Goal: Task Accomplishment & Management: Manage account settings

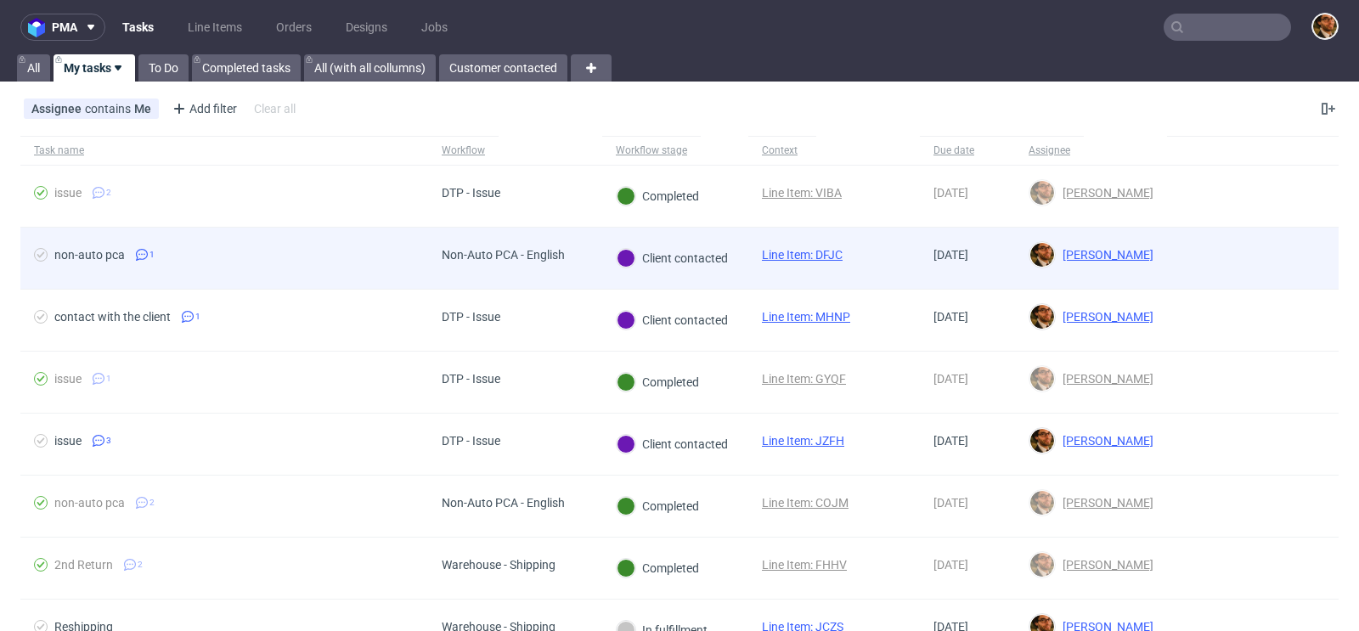
click at [1181, 263] on div at bounding box center [1253, 258] width 172 height 61
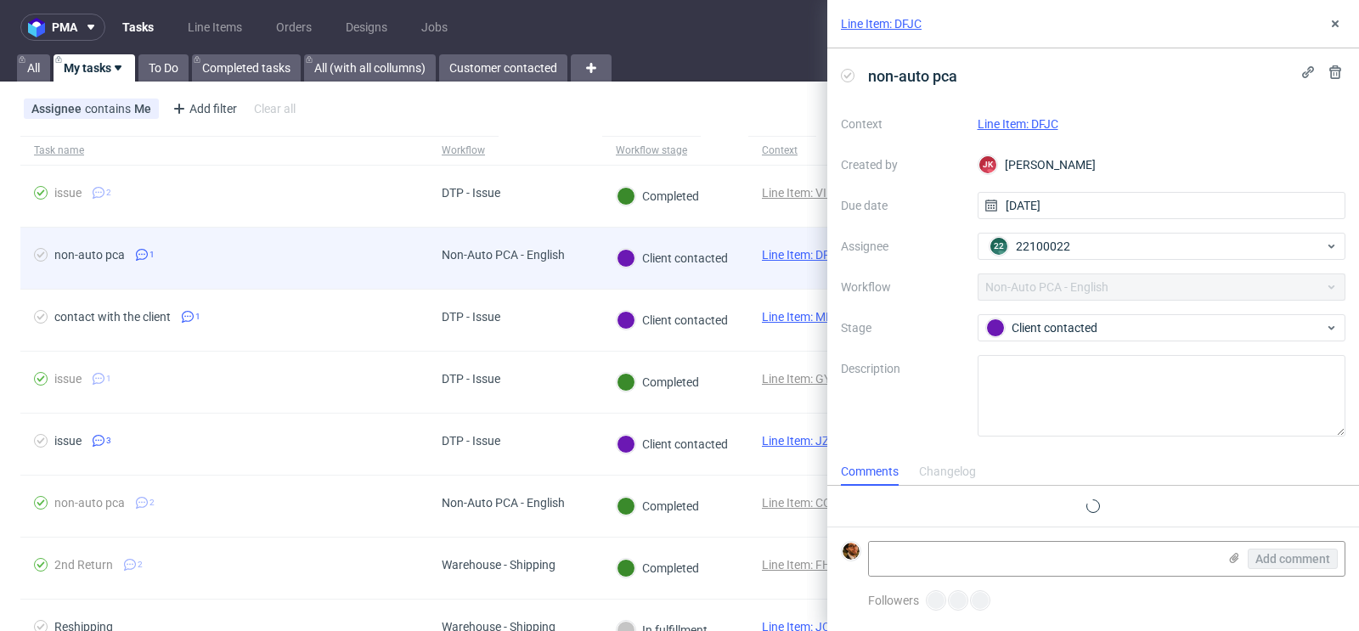
scroll to position [19, 0]
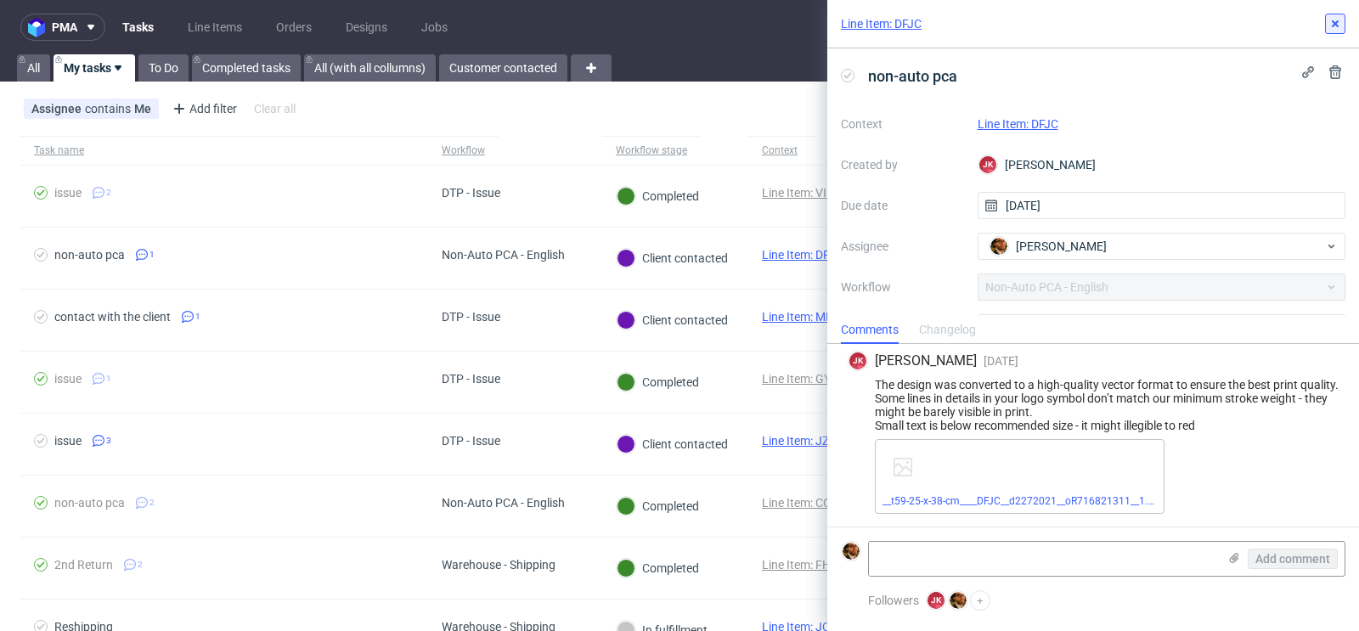
click at [1338, 20] on icon at bounding box center [1336, 24] width 14 height 14
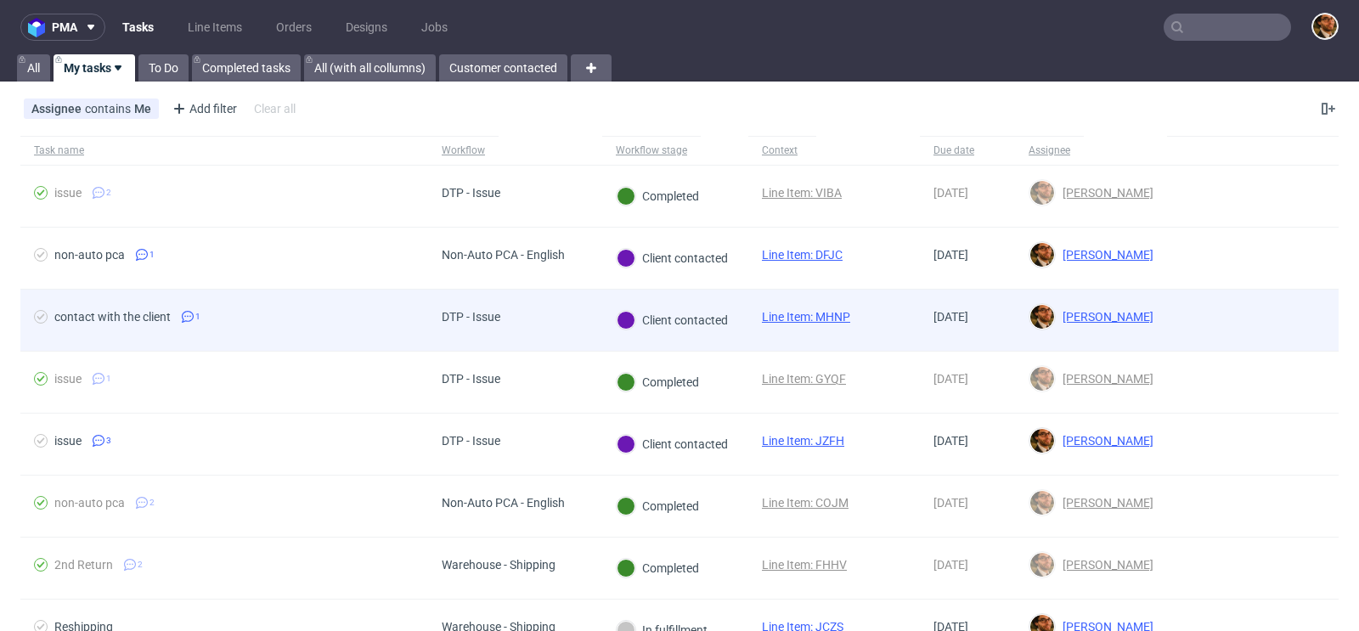
click at [1233, 307] on div at bounding box center [1253, 320] width 172 height 61
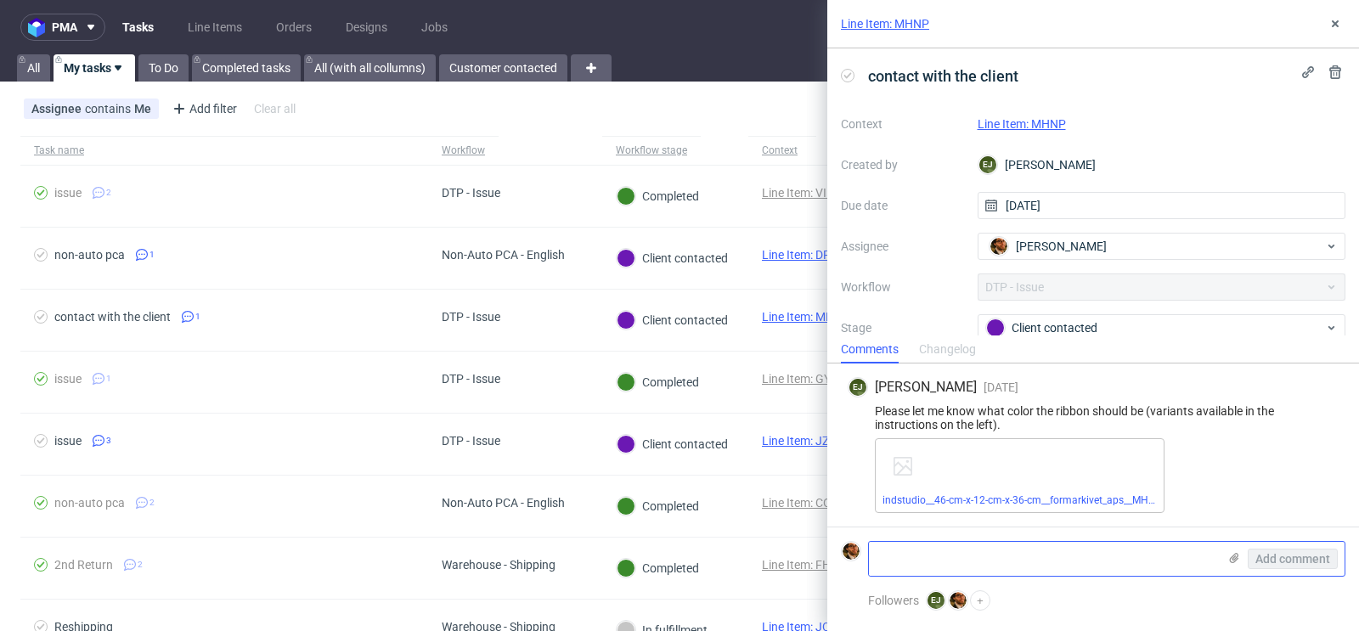
click at [1005, 568] on textarea at bounding box center [1043, 559] width 348 height 34
drag, startPoint x: 1121, startPoint y: 559, endPoint x: 1034, endPoint y: 559, distance: 86.7
click at [1034, 559] on textarea "They are asking if WHITE and SNOWY WHITE" at bounding box center [1043, 559] width 348 height 34
click at [969, 558] on textarea "They are asking if WHITE and" at bounding box center [1043, 559] width 348 height 34
paste textarea "SNOWY WHITE"
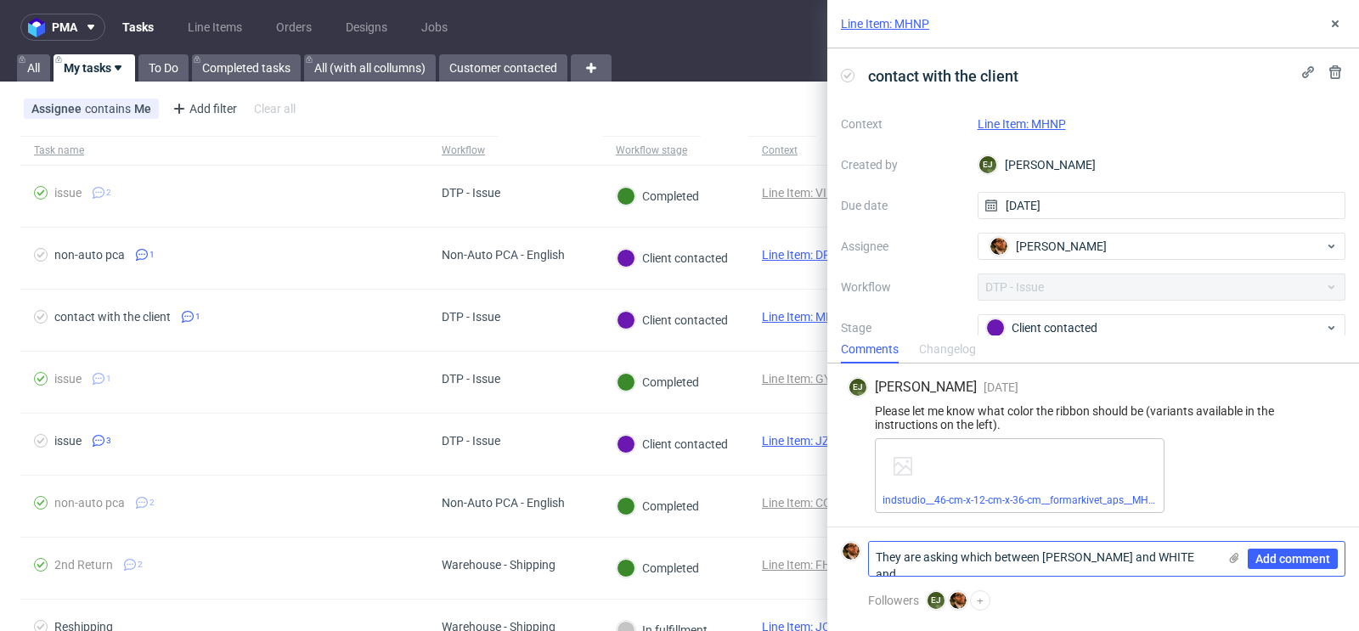
click at [1187, 557] on textarea "They are asking which between SNOWY WHITE and WHITE and" at bounding box center [1043, 559] width 348 height 34
type textarea "They are asking which between SNOWY WHITE and WHITE and"
click at [0, 0] on lt-div at bounding box center [0, 0] width 0 height 0
select select "en-gb"
click at [0, 0] on lt-div "Premium suggestions" at bounding box center [0, 0] width 0 height 0
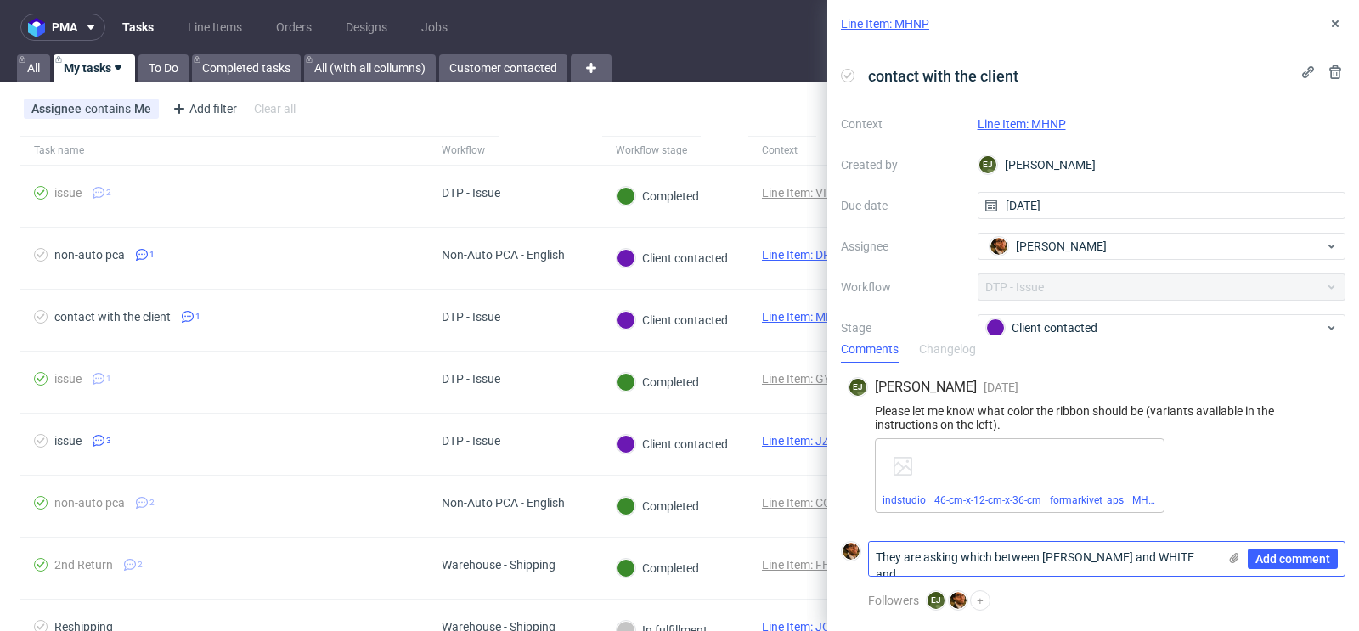
click at [1088, 563] on textarea "They are asking which between SNOWY WHITE and WHITE and" at bounding box center [1043, 559] width 348 height 34
drag, startPoint x: 1188, startPoint y: 558, endPoint x: 1234, endPoint y: 558, distance: 46.7
click at [1234, 558] on div "They are asking which between SNOWY WHITE and WHITE and Add comment" at bounding box center [1106, 559] width 477 height 36
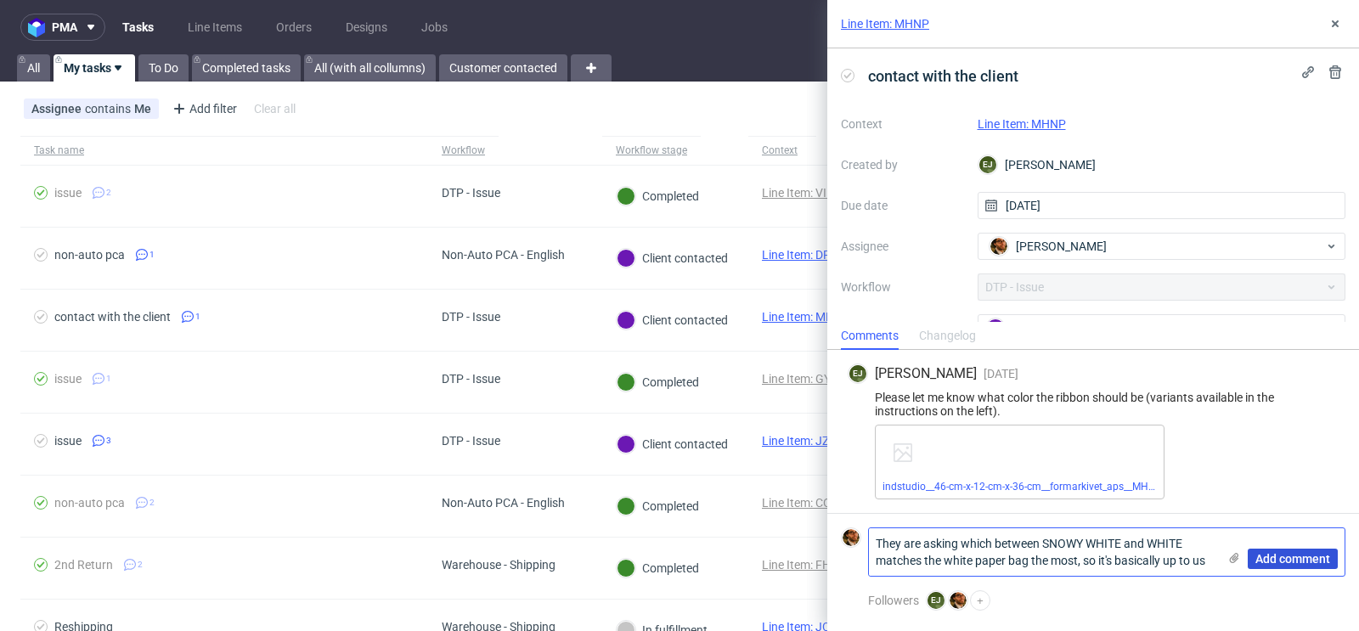
type textarea "They are asking which between SNOWY WHITE and WHITE matches the white paper bag…"
click at [1284, 553] on span "Add comment" at bounding box center [1293, 559] width 75 height 12
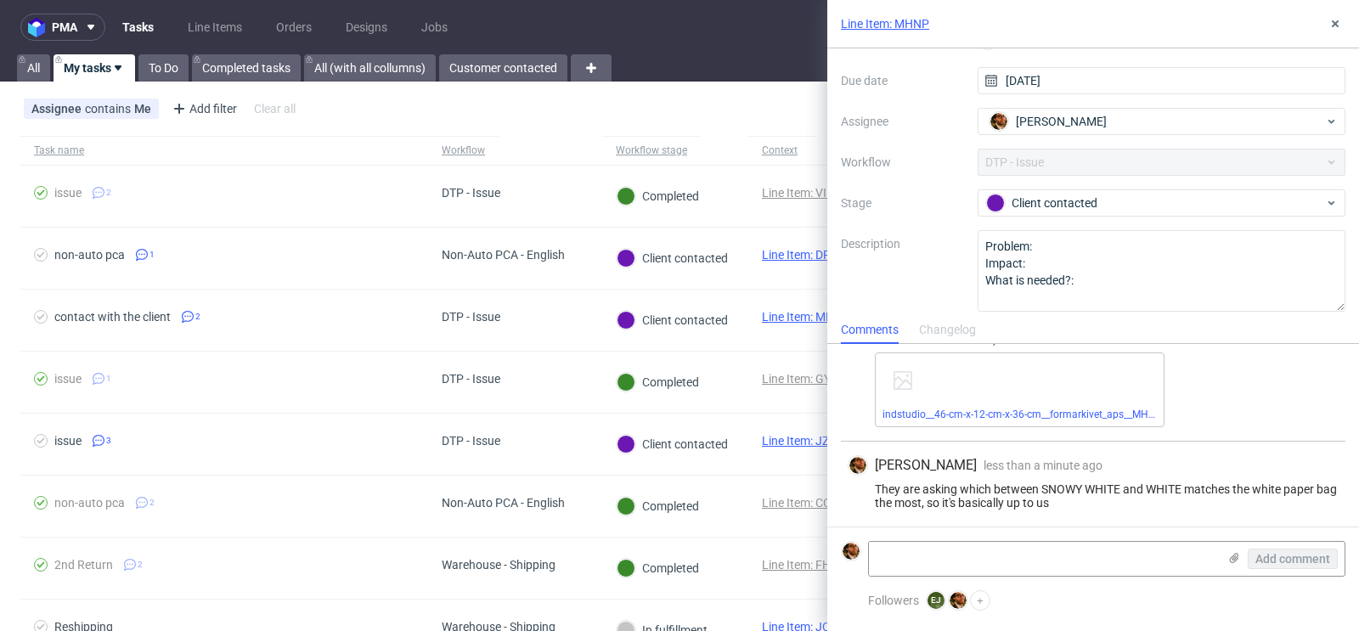
scroll to position [133, 0]
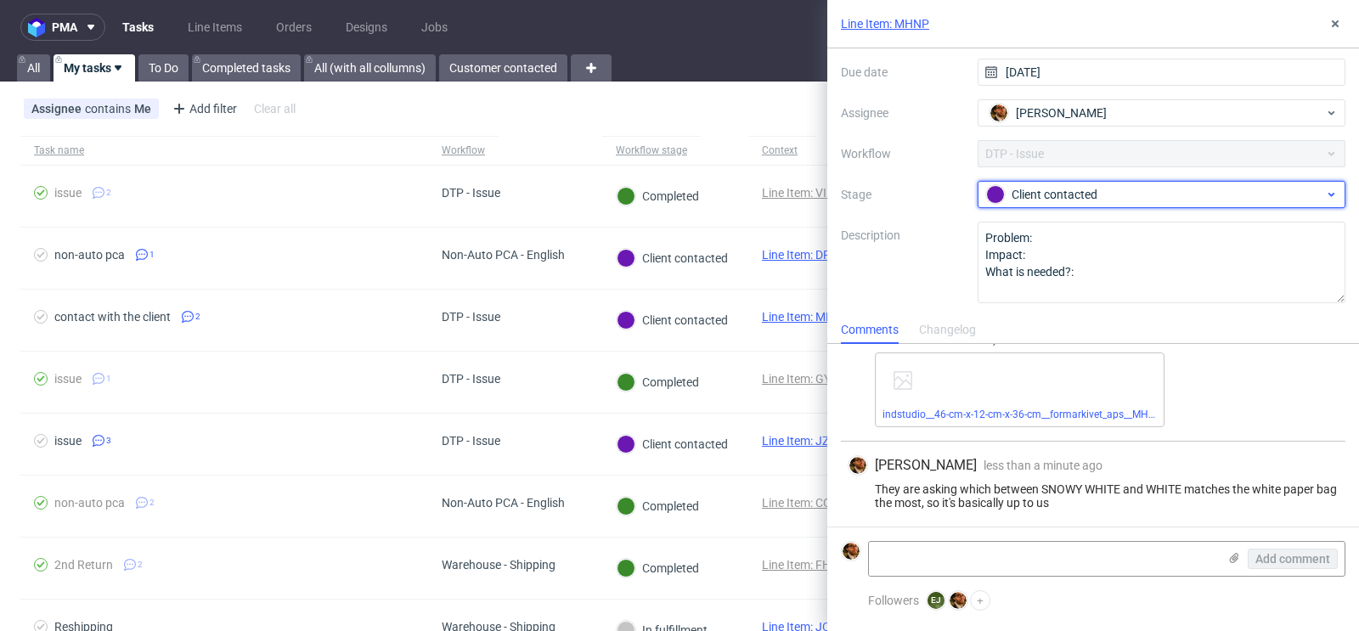
click at [1130, 195] on div "Client contacted" at bounding box center [1155, 194] width 338 height 19
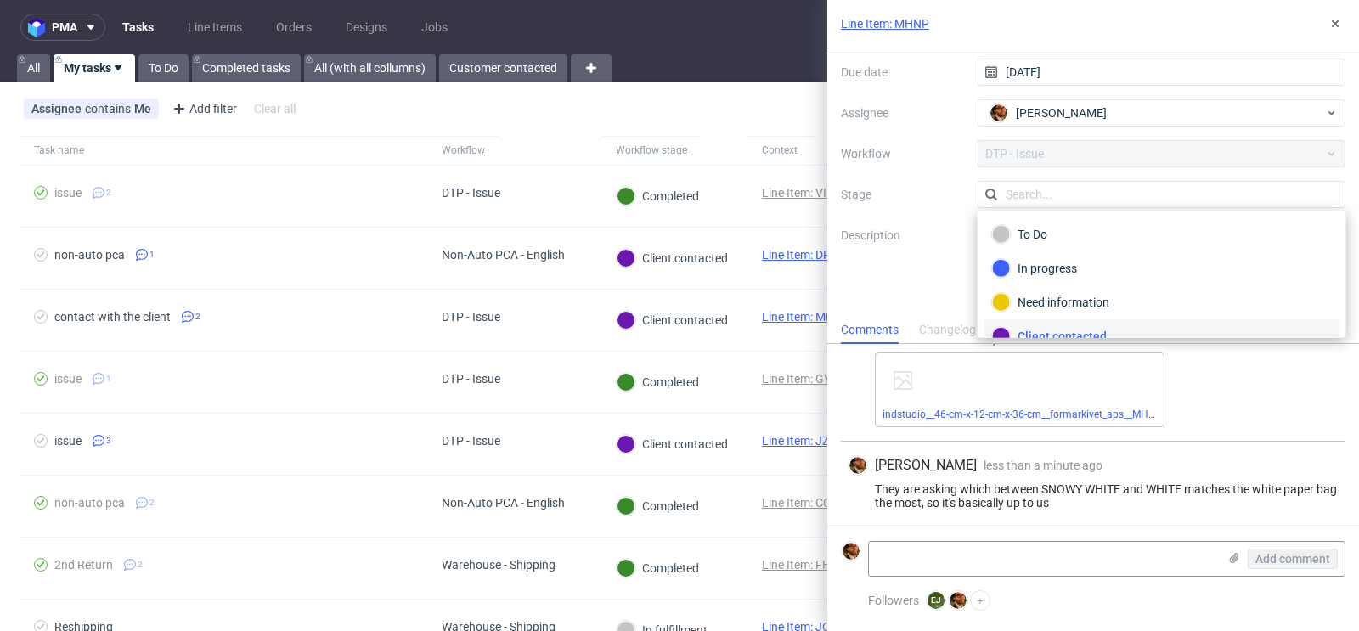
scroll to position [12, 0]
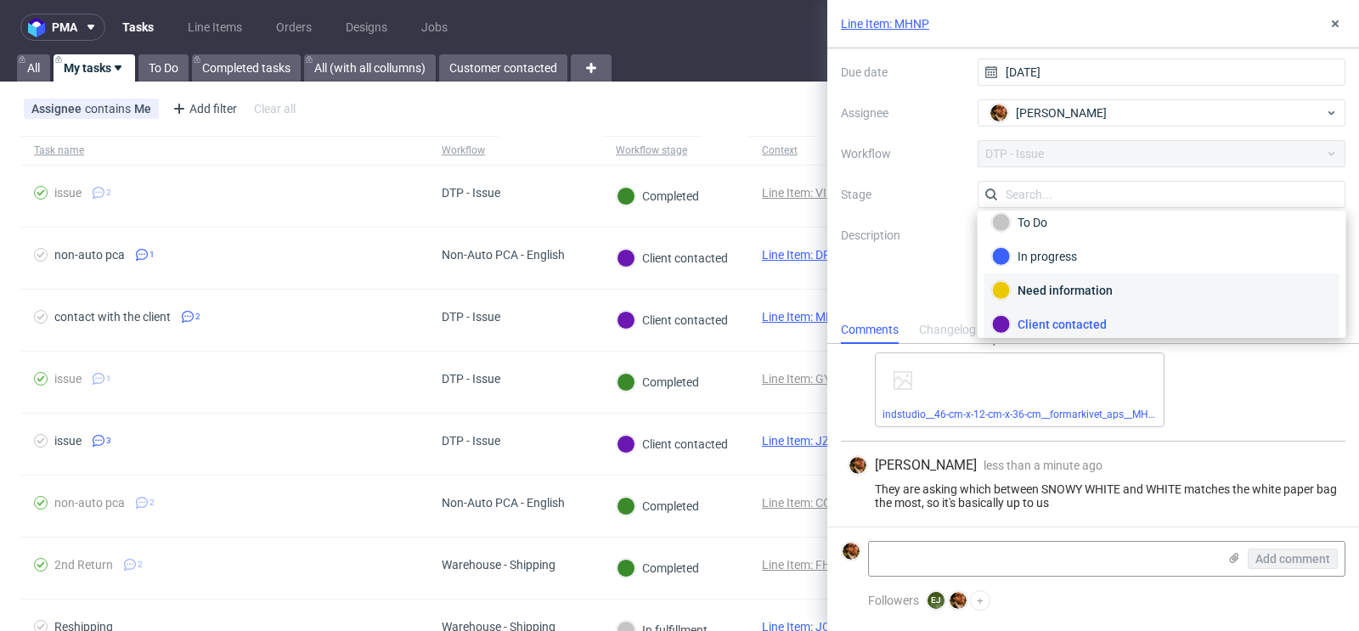
click at [1068, 286] on div "Need information" at bounding box center [1162, 290] width 340 height 19
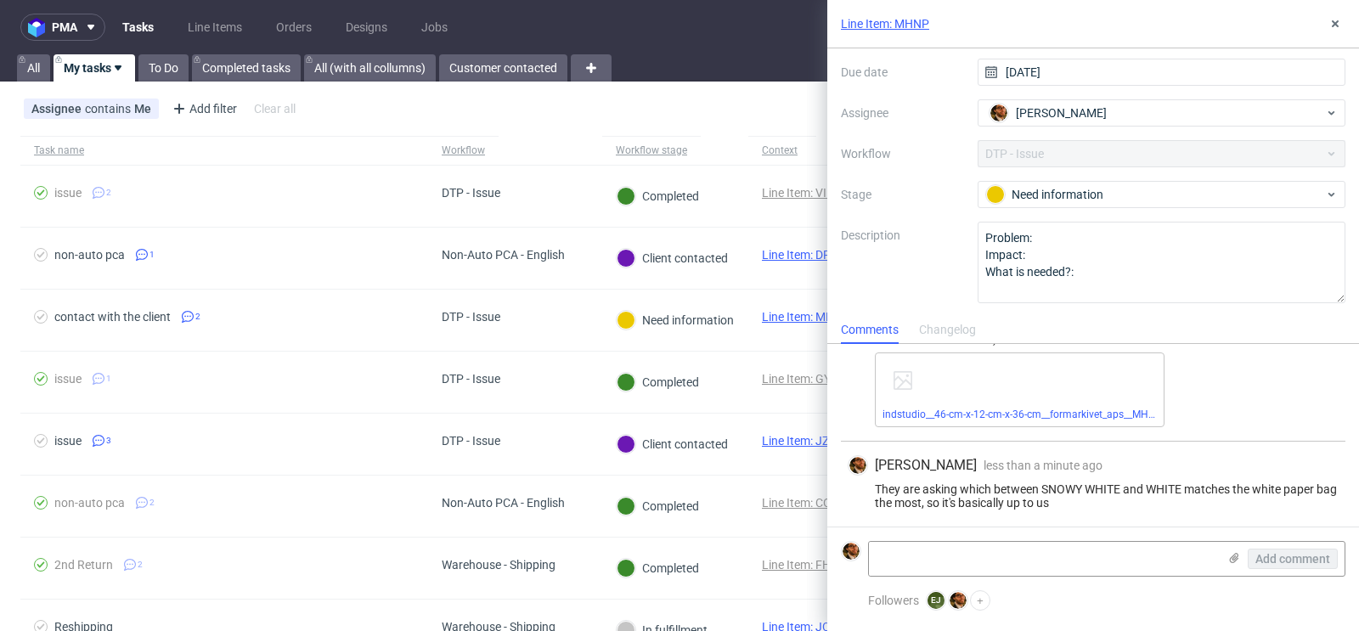
scroll to position [0, 0]
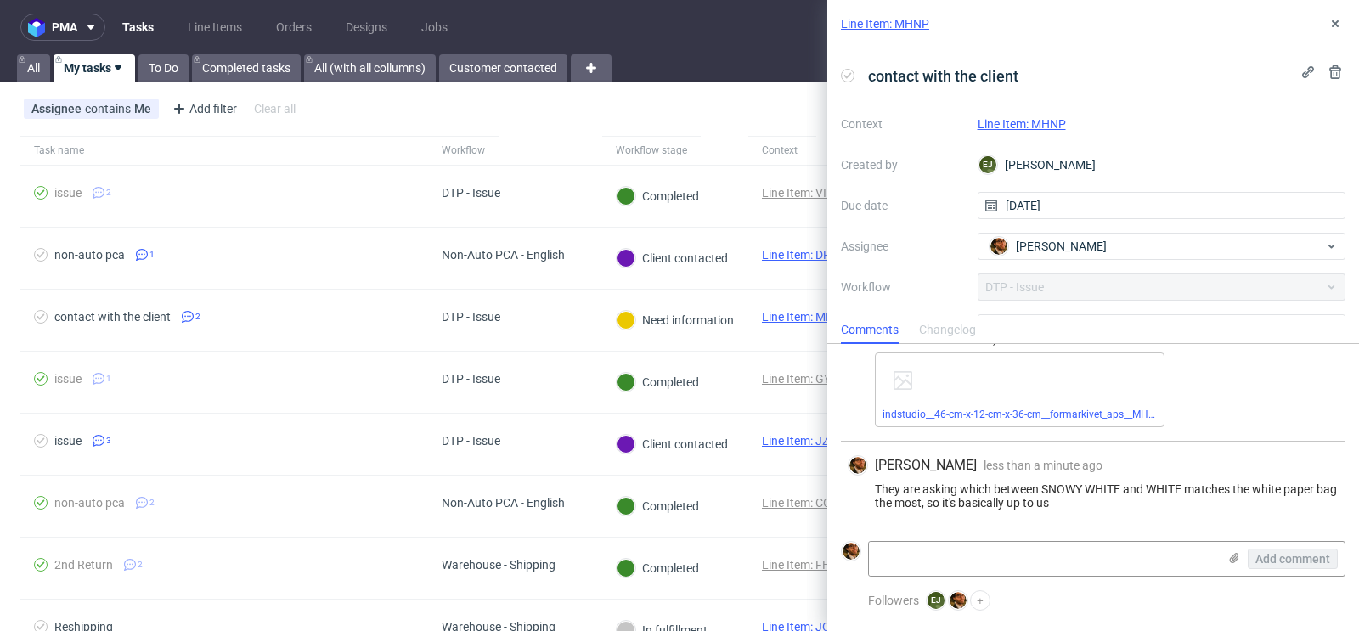
click at [1037, 127] on link "Line Item: MHNP" at bounding box center [1022, 124] width 88 height 14
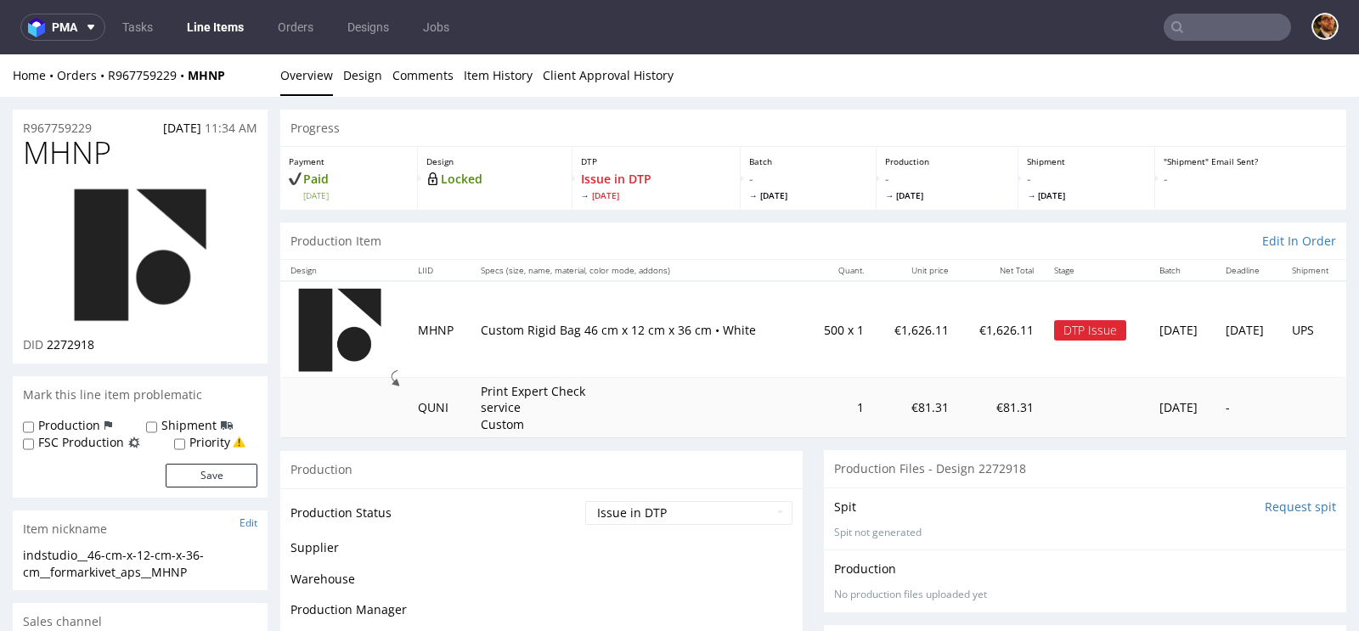
scroll to position [133, 0]
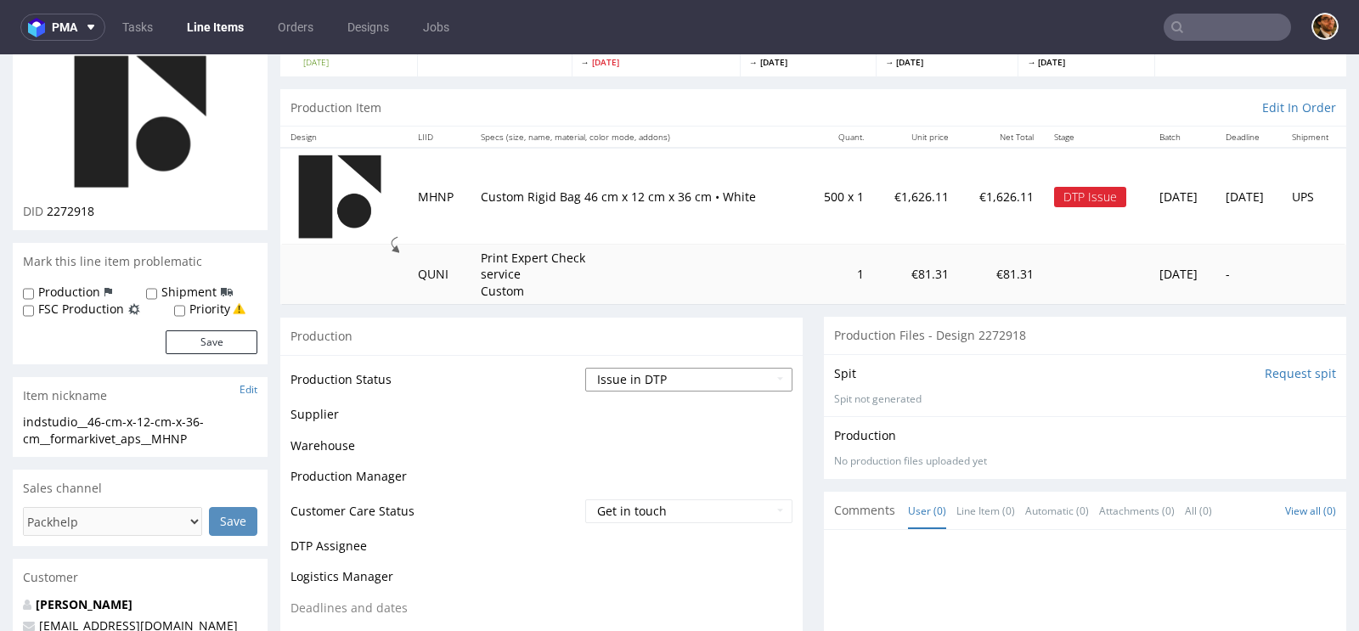
click at [764, 385] on select "Waiting for Artwork Waiting for Diecut Waiting for Mockup Waiting for DTP Waiti…" at bounding box center [688, 380] width 207 height 24
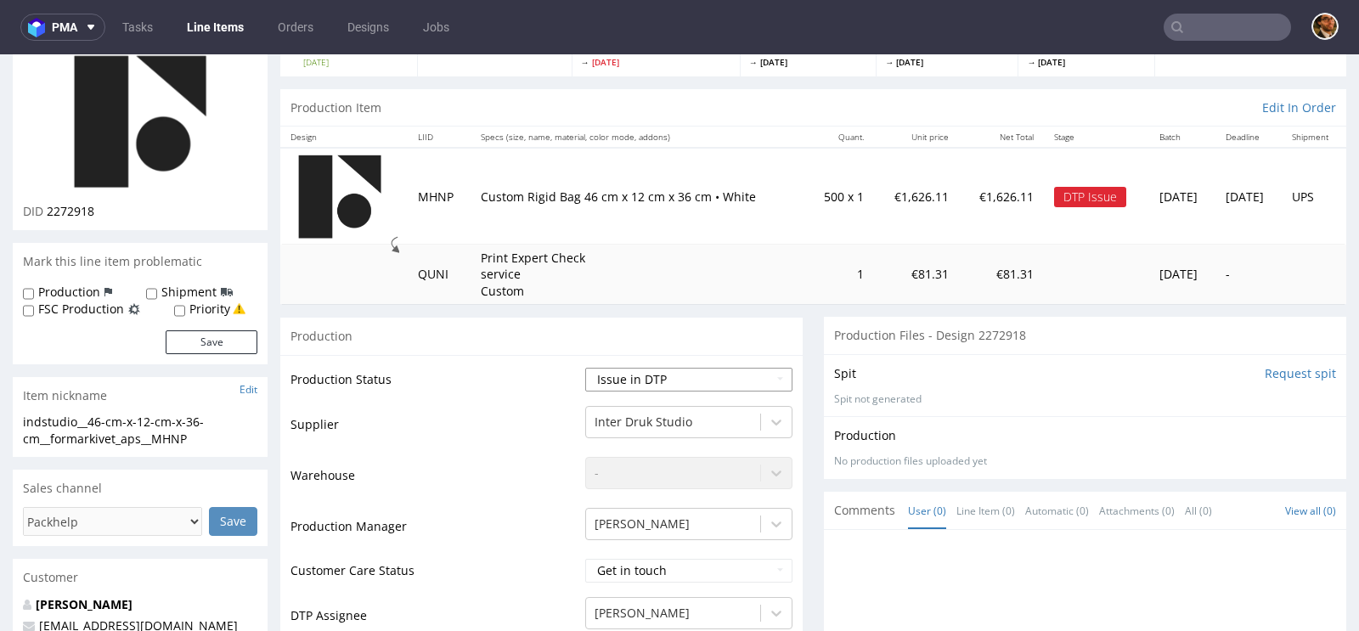
select select "back_for_dtp"
click at [585, 368] on select "Waiting for Artwork Waiting for Diecut Waiting for Mockup Waiting for DTP Waiti…" at bounding box center [688, 380] width 207 height 24
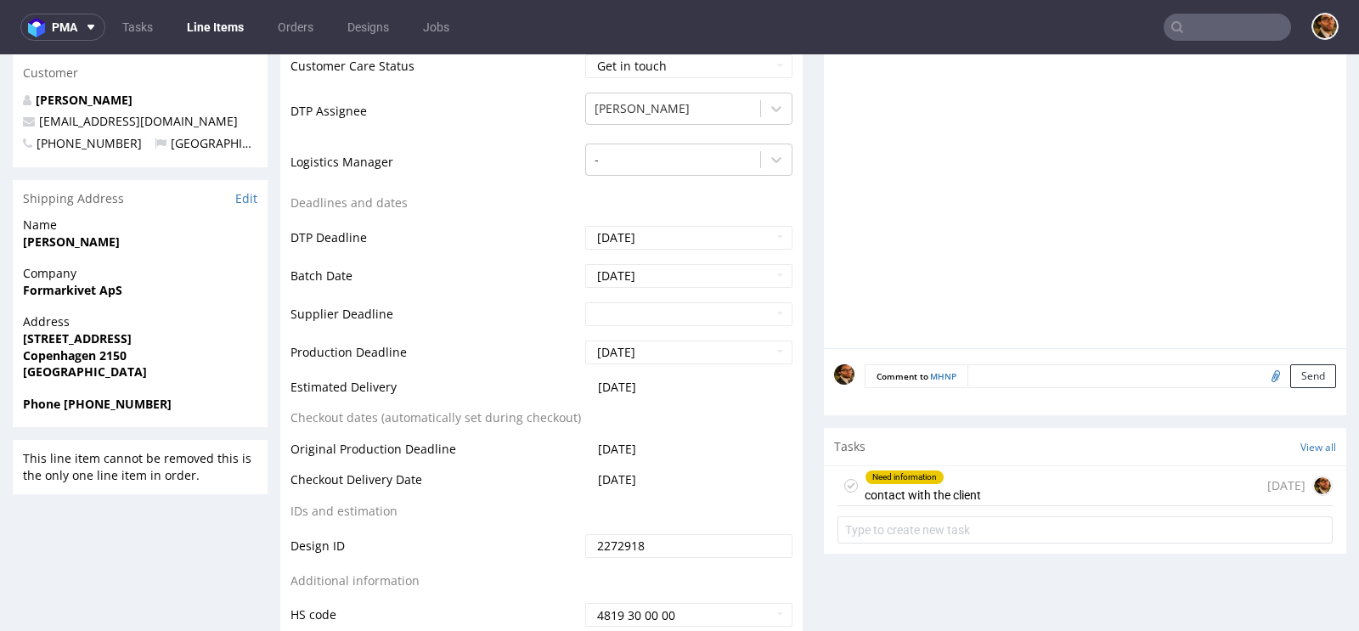
scroll to position [837, 0]
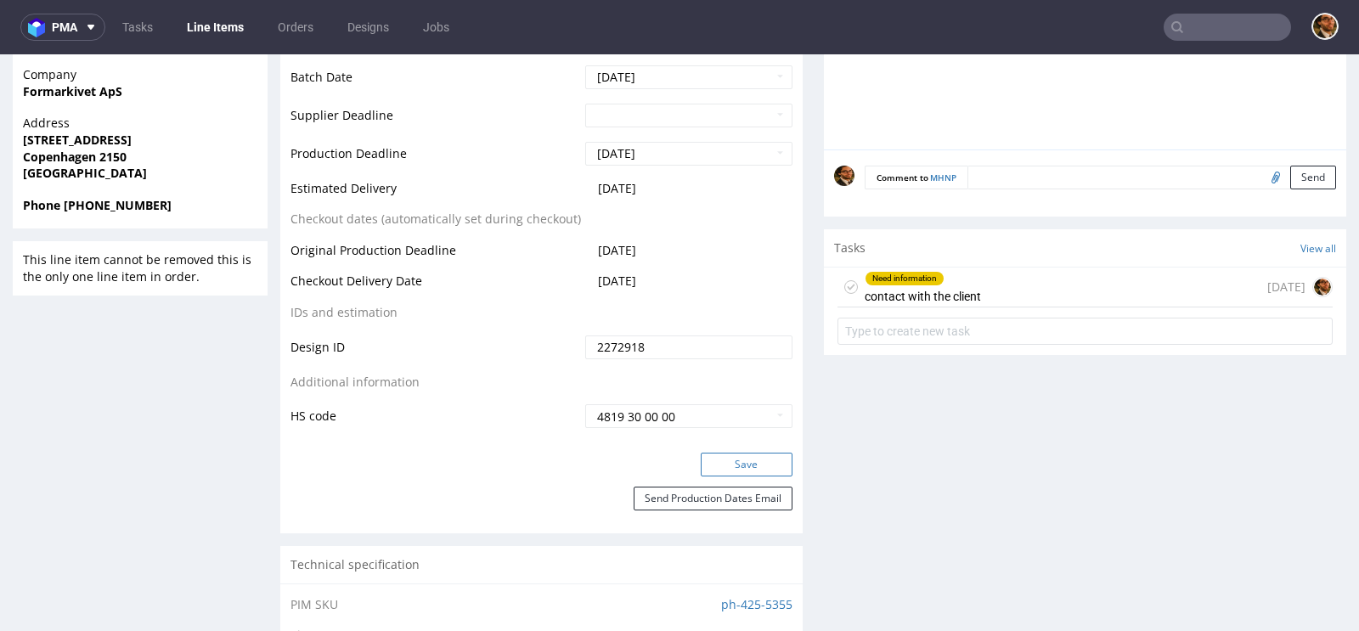
click at [726, 464] on button "Save" at bounding box center [747, 465] width 92 height 24
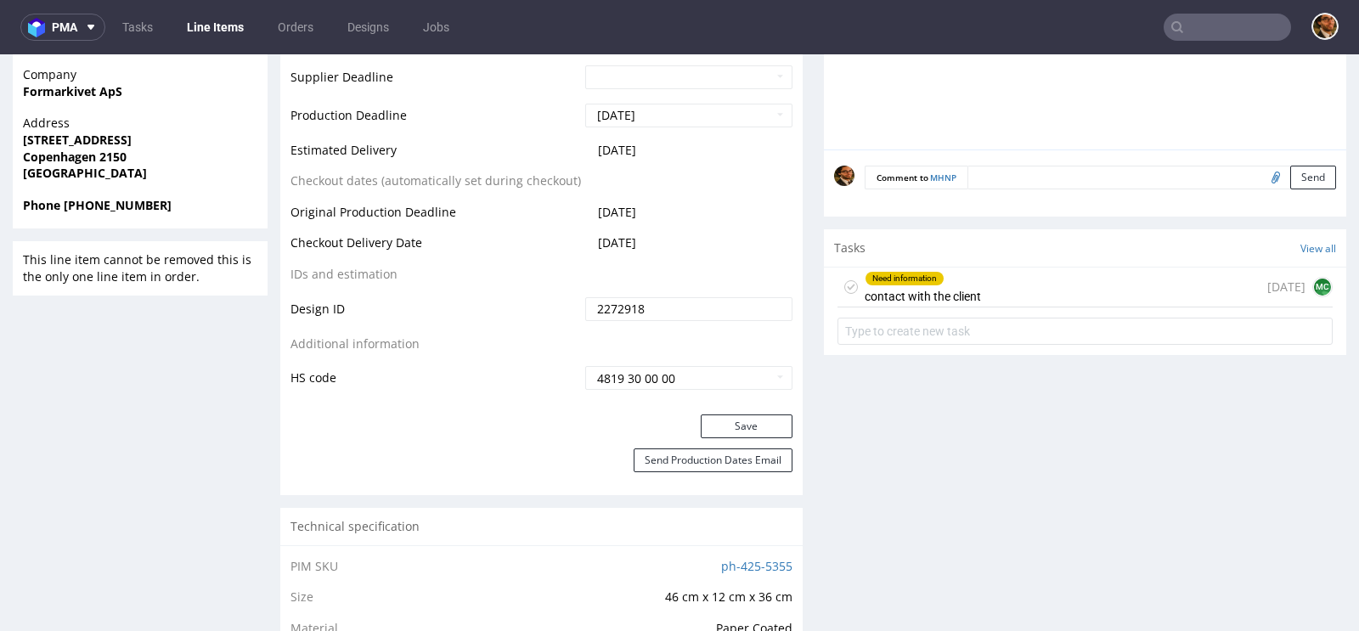
click at [987, 275] on div "Need information contact with the client 5 days ago MC" at bounding box center [1085, 288] width 495 height 40
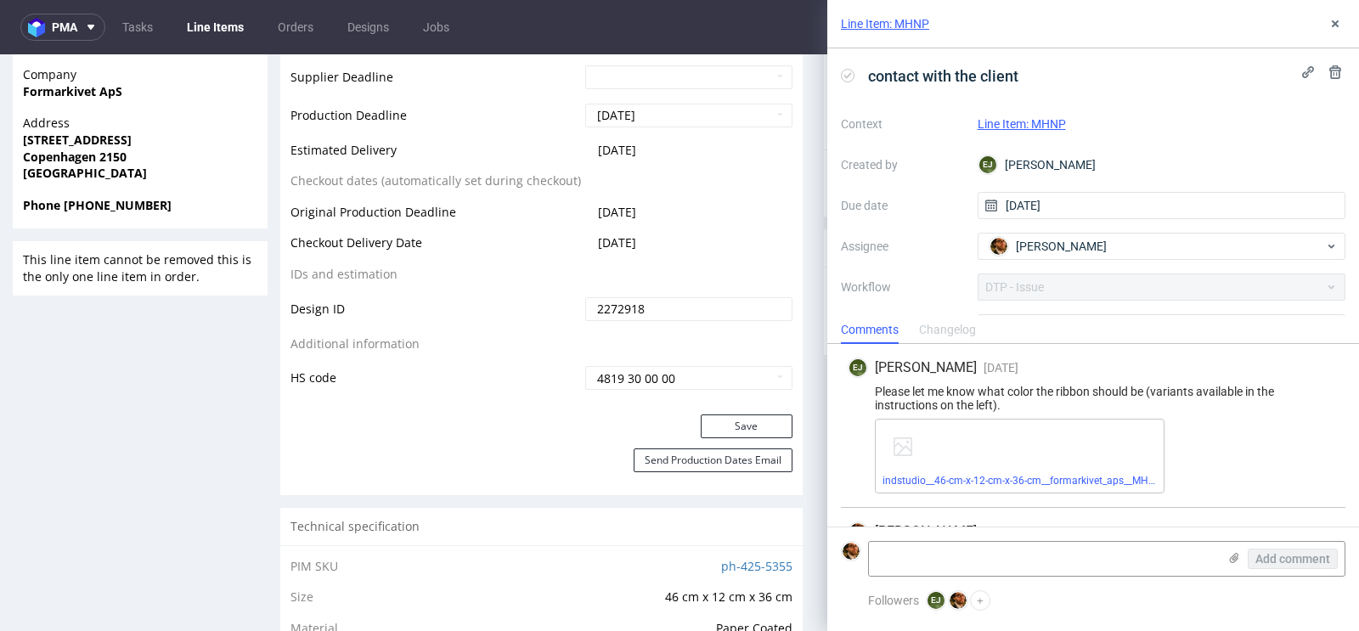
scroll to position [66, 0]
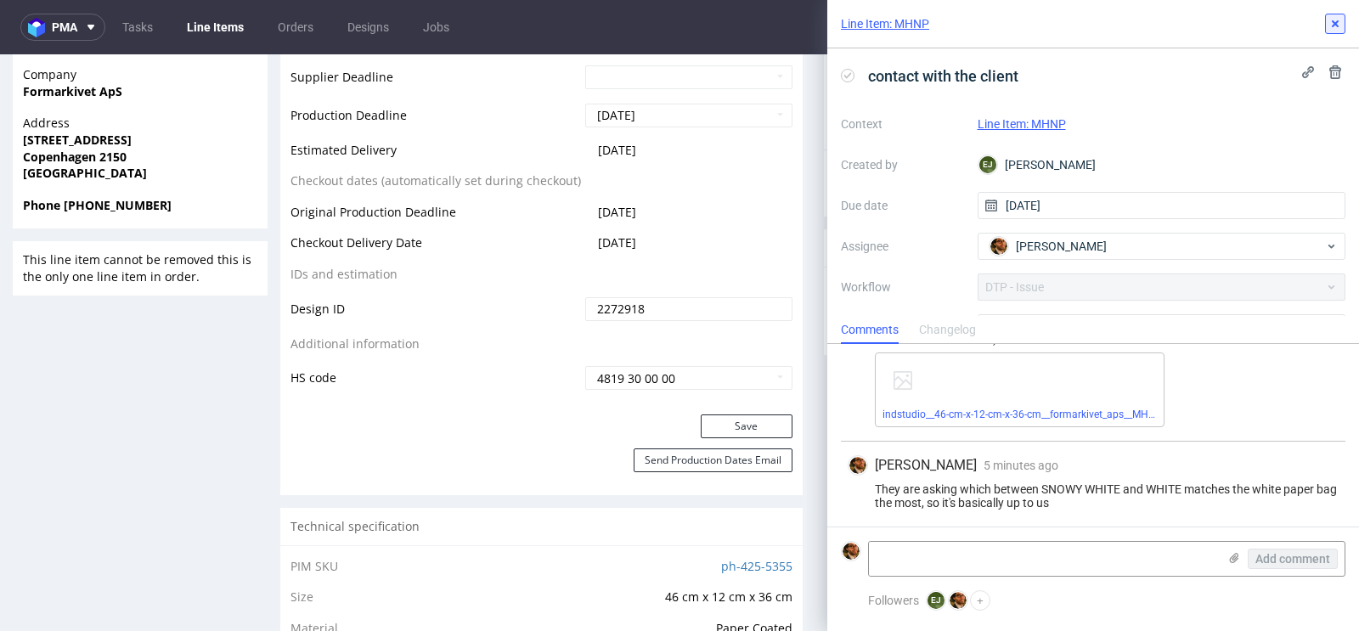
click at [1336, 21] on icon at bounding box center [1336, 24] width 14 height 14
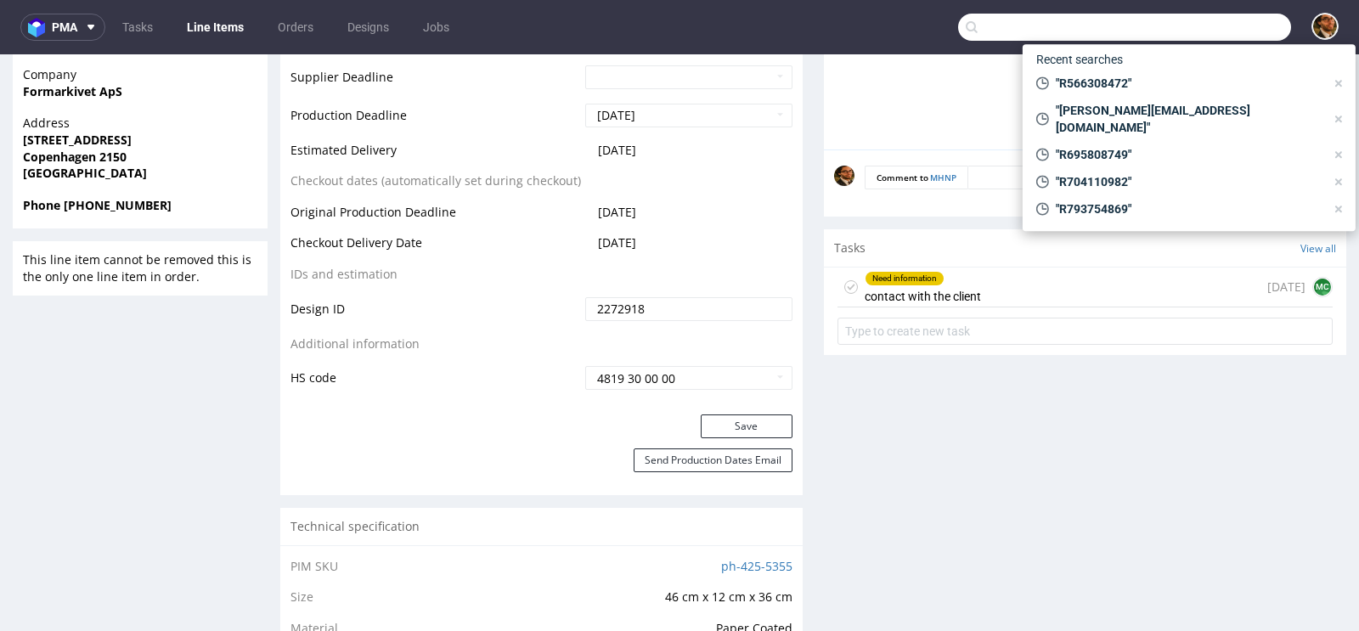
click at [1214, 35] on input "text" at bounding box center [1124, 27] width 333 height 27
paste input "R583156675"
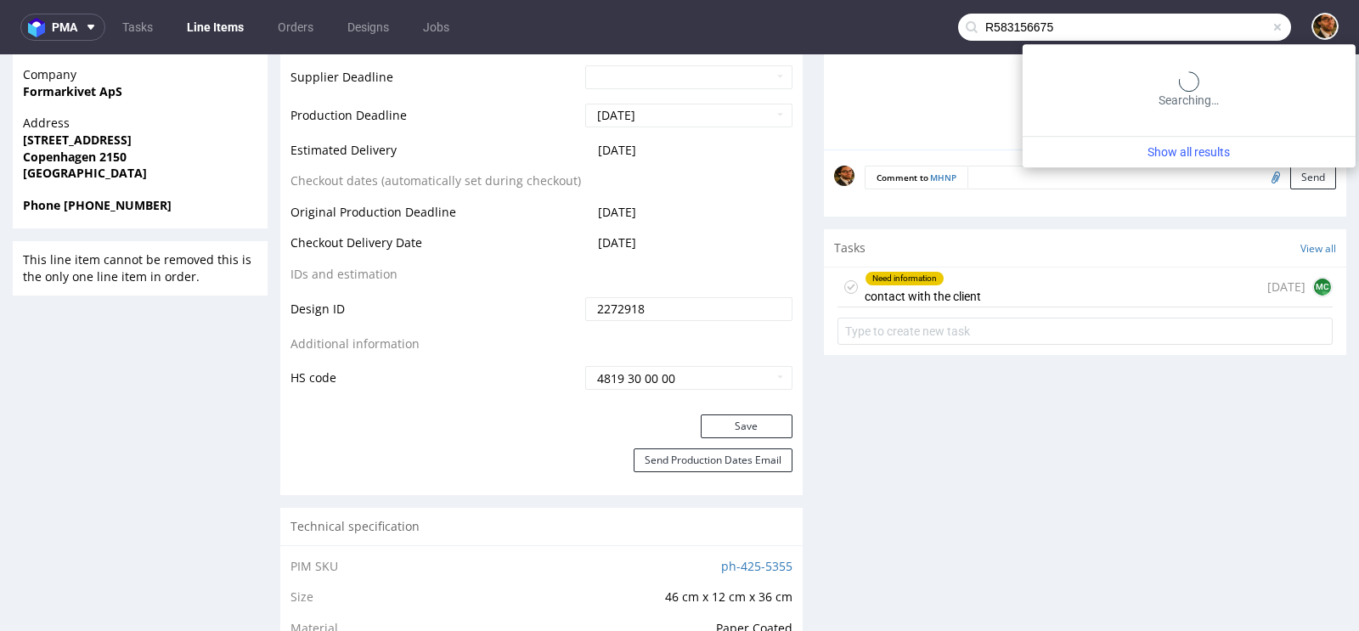
type input "R583156675"
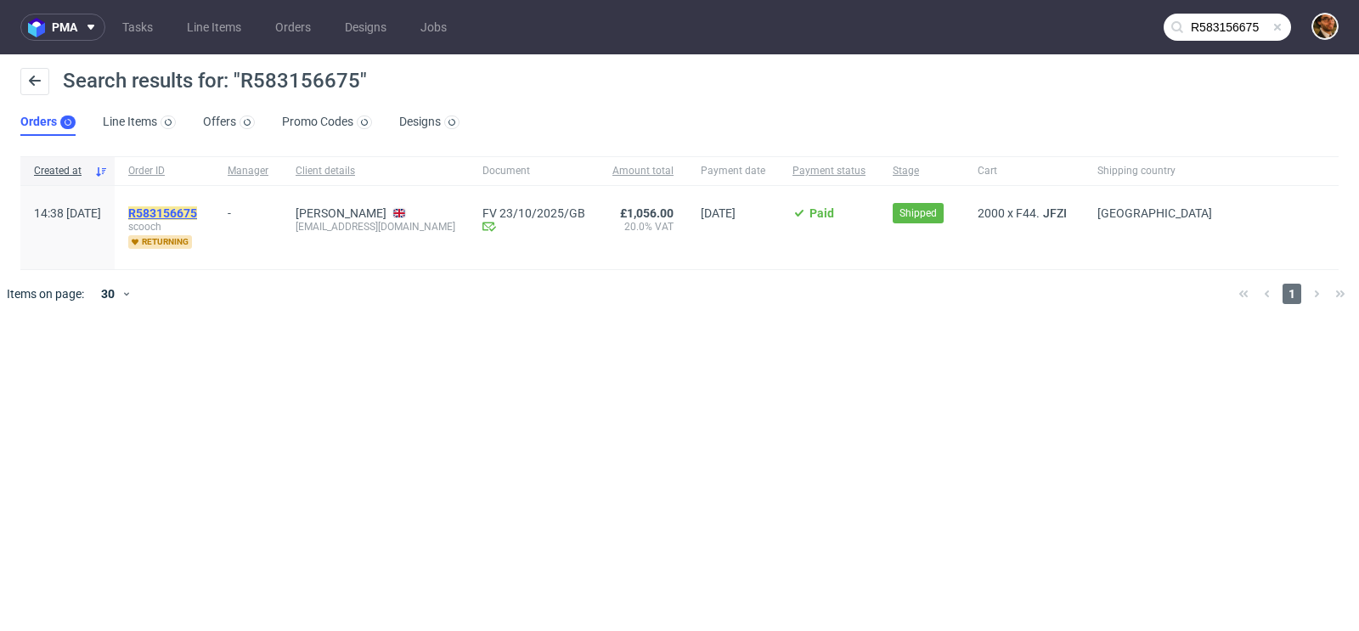
click at [197, 214] on mark "R583156675" at bounding box center [162, 213] width 69 height 14
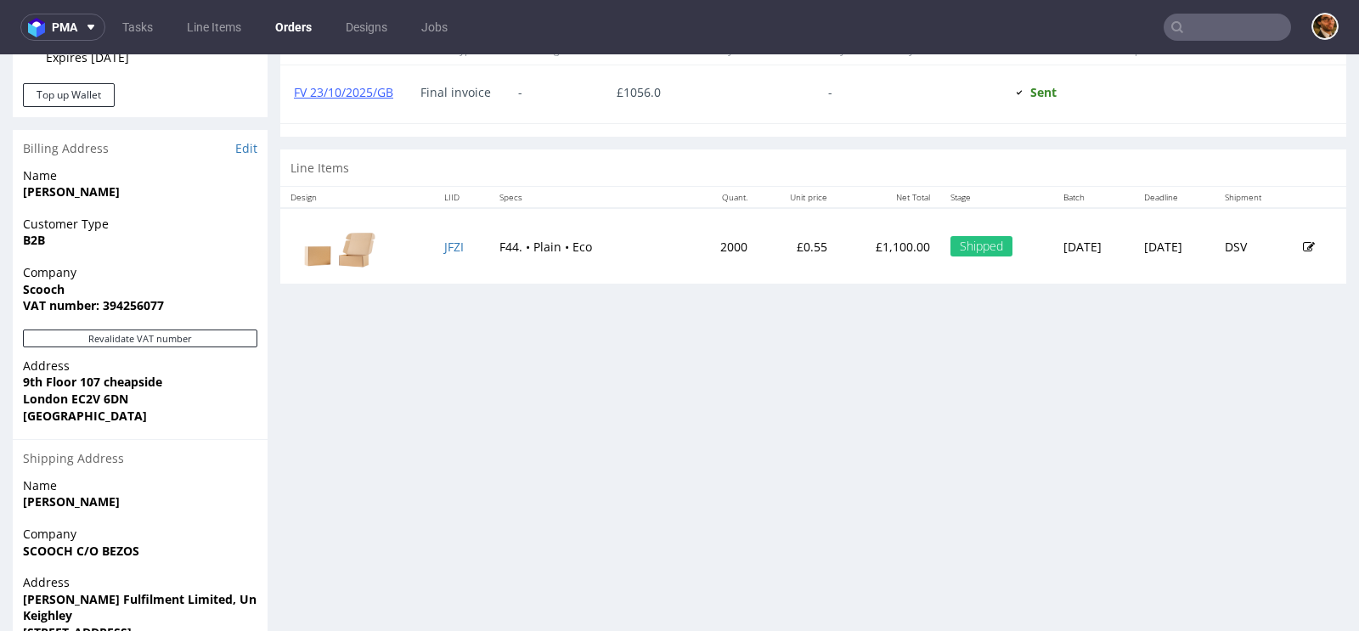
scroll to position [682, 0]
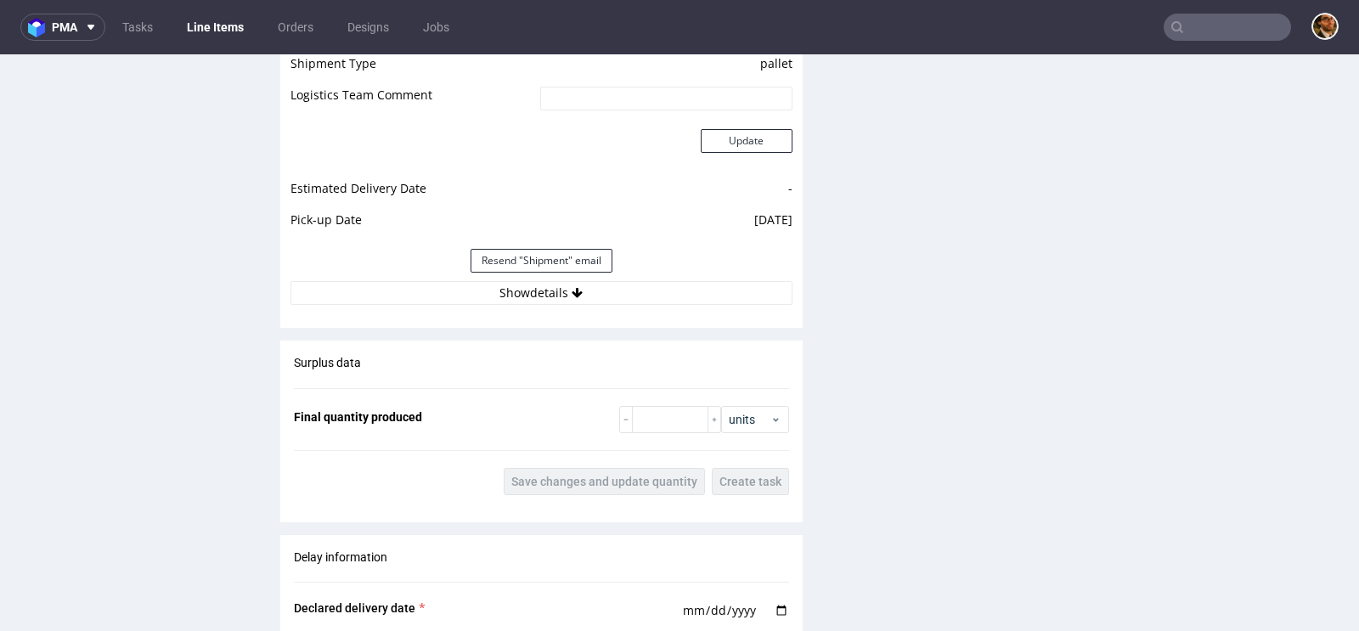
scroll to position [1871, 0]
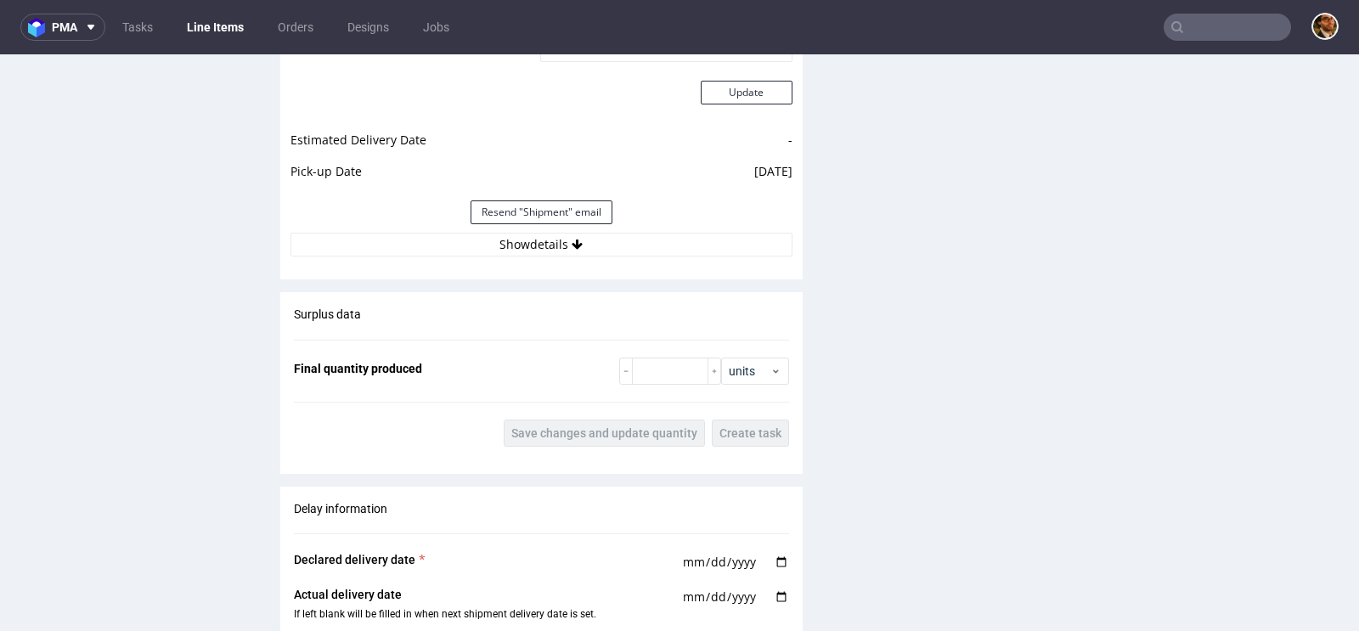
click at [571, 254] on div "Estimated Shipment Quantity 1 pallet Estimated Shipment Cost 1156.78 PLN Estima…" at bounding box center [541, 68] width 523 height 397
click at [559, 241] on button "Show details" at bounding box center [542, 245] width 502 height 24
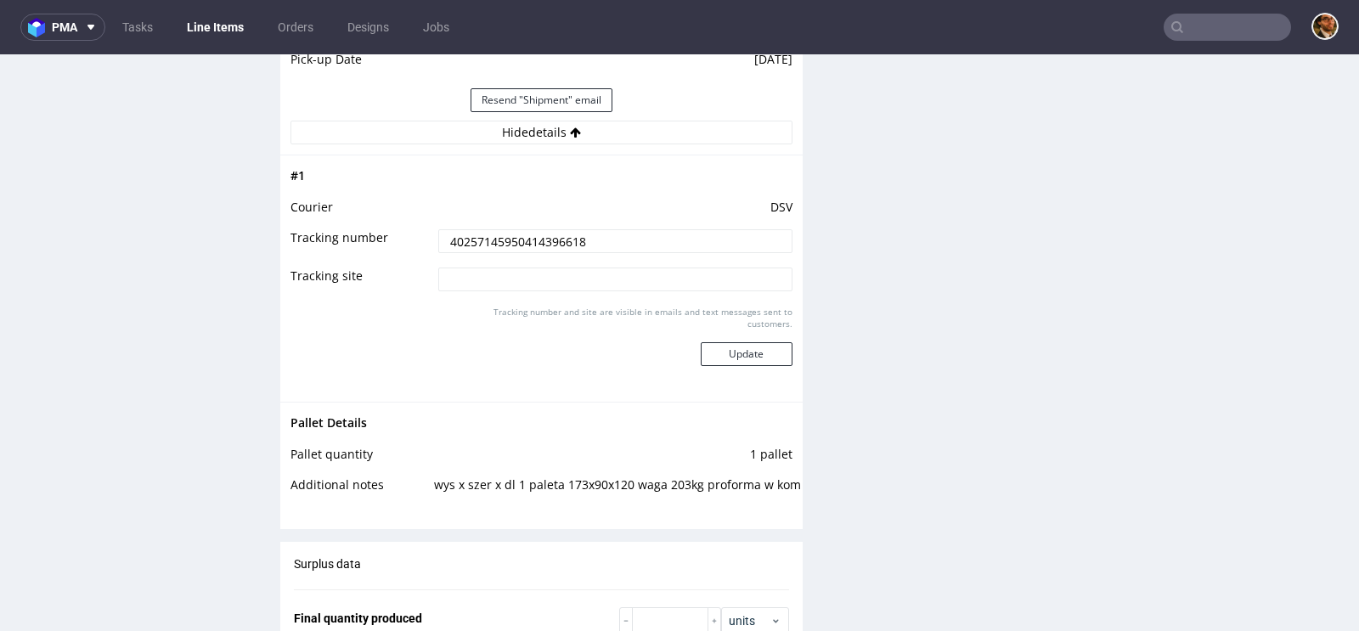
scroll to position [2057, 0]
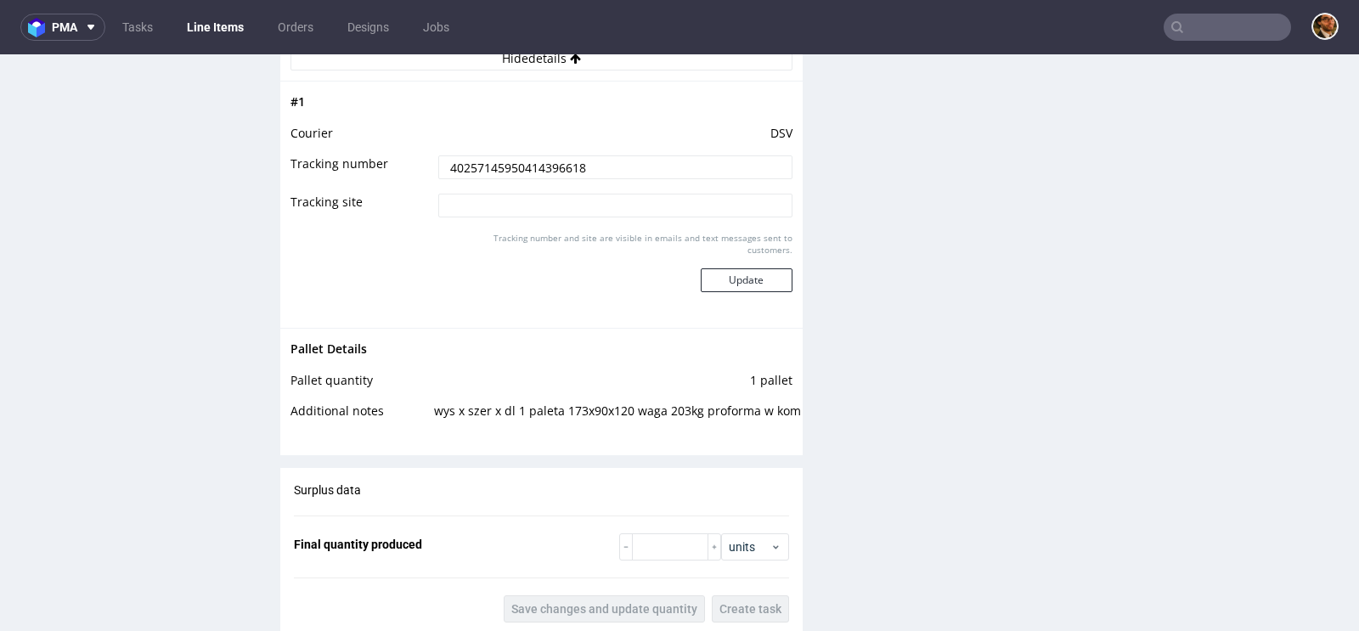
drag, startPoint x: 594, startPoint y: 164, endPoint x: 432, endPoint y: 166, distance: 161.4
click at [438, 166] on input "40257145950414396618" at bounding box center [615, 167] width 354 height 24
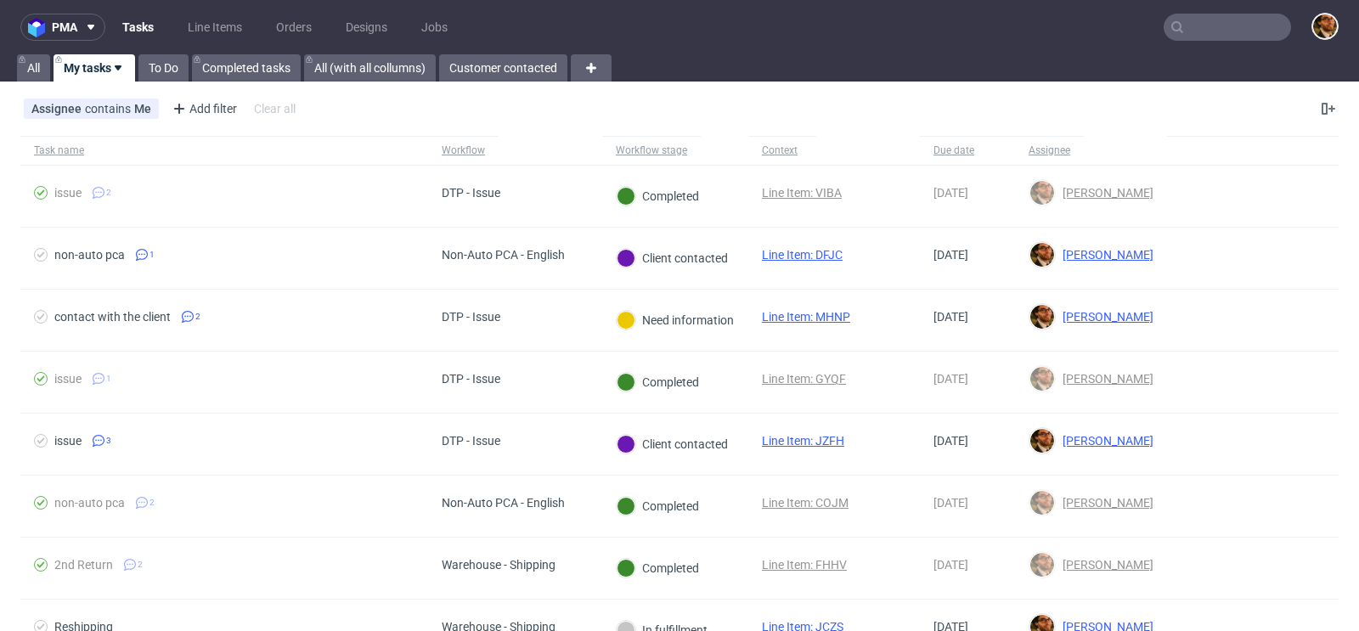
click at [1207, 21] on input "text" at bounding box center [1227, 27] width 127 height 27
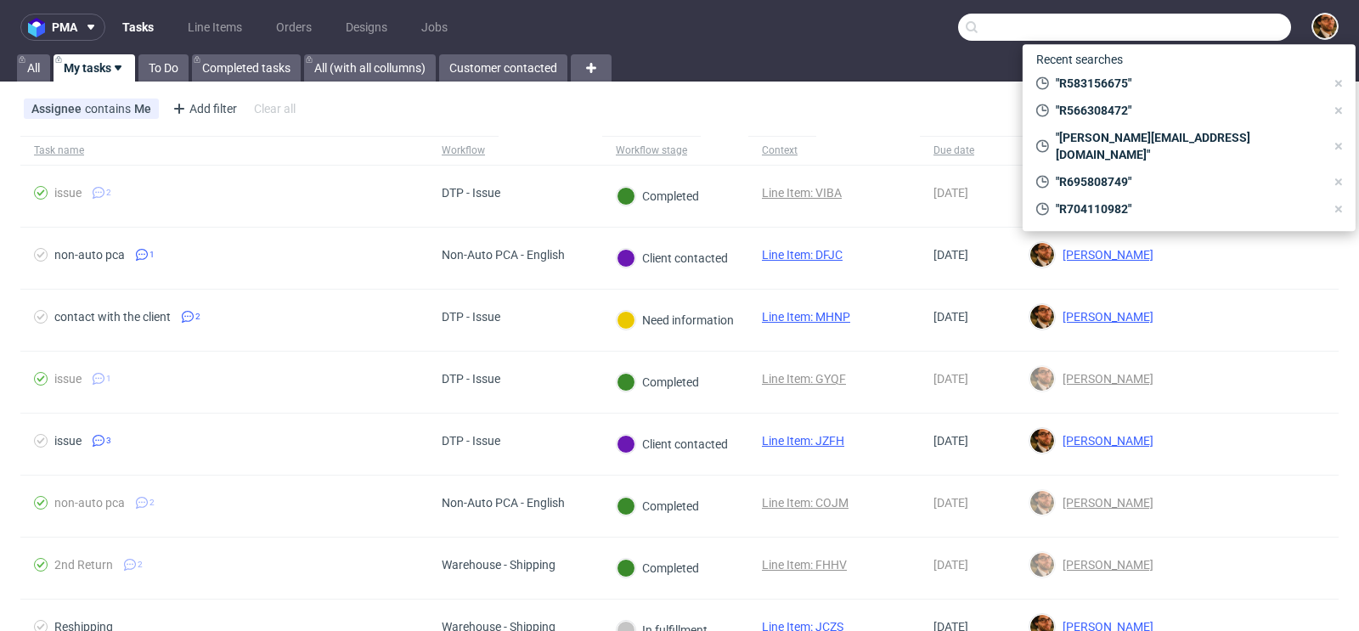
paste input "R099810795"
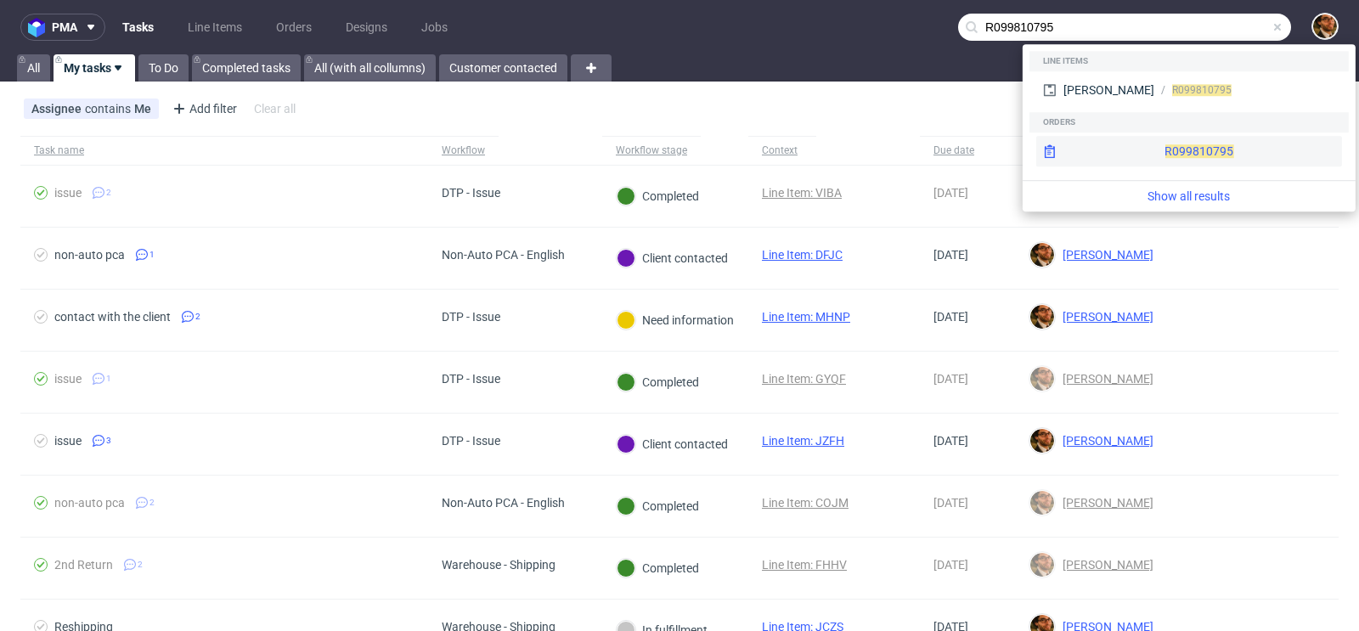
type input "R099810795"
click at [1186, 148] on div "R099810795" at bounding box center [1190, 151] width 306 height 31
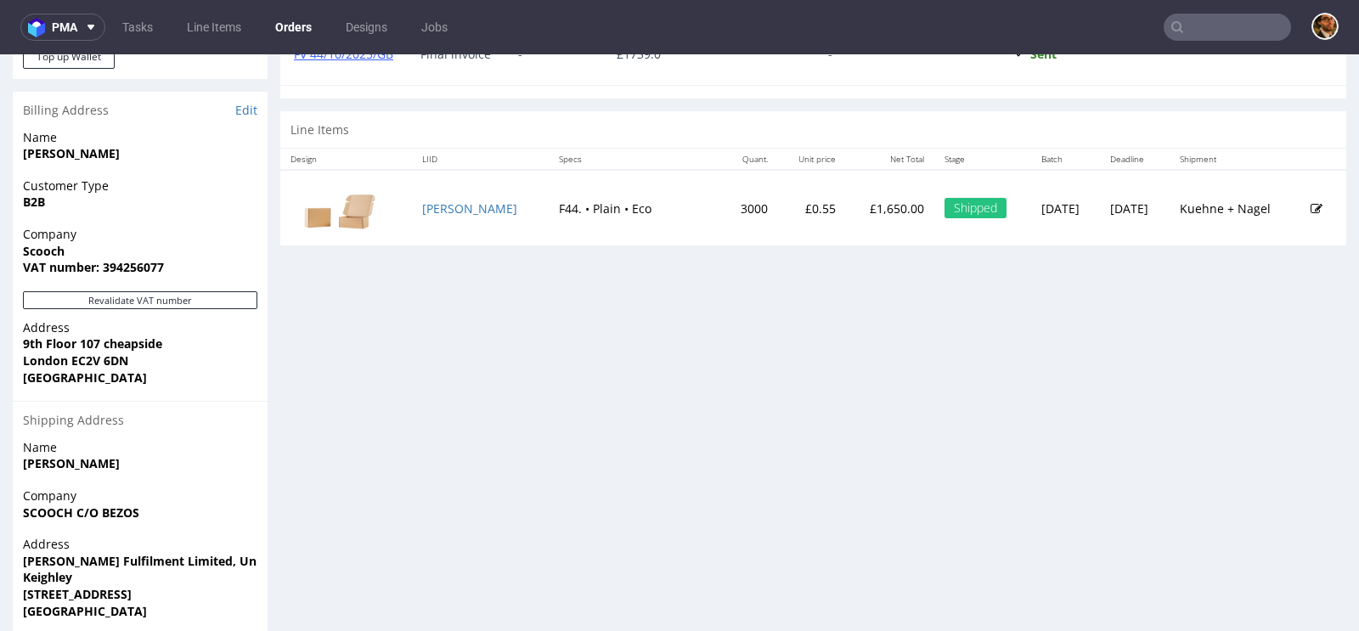
scroll to position [776, 0]
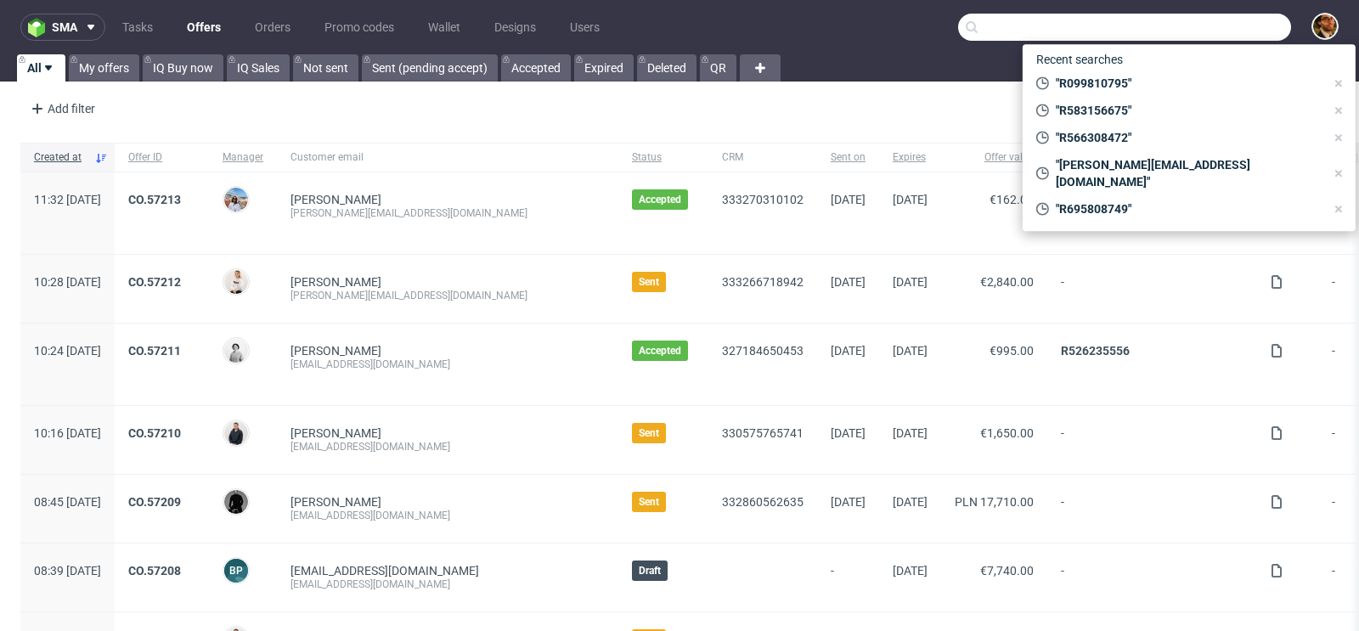
click at [1188, 29] on input "text" at bounding box center [1124, 27] width 333 height 27
paste input "R260744773"
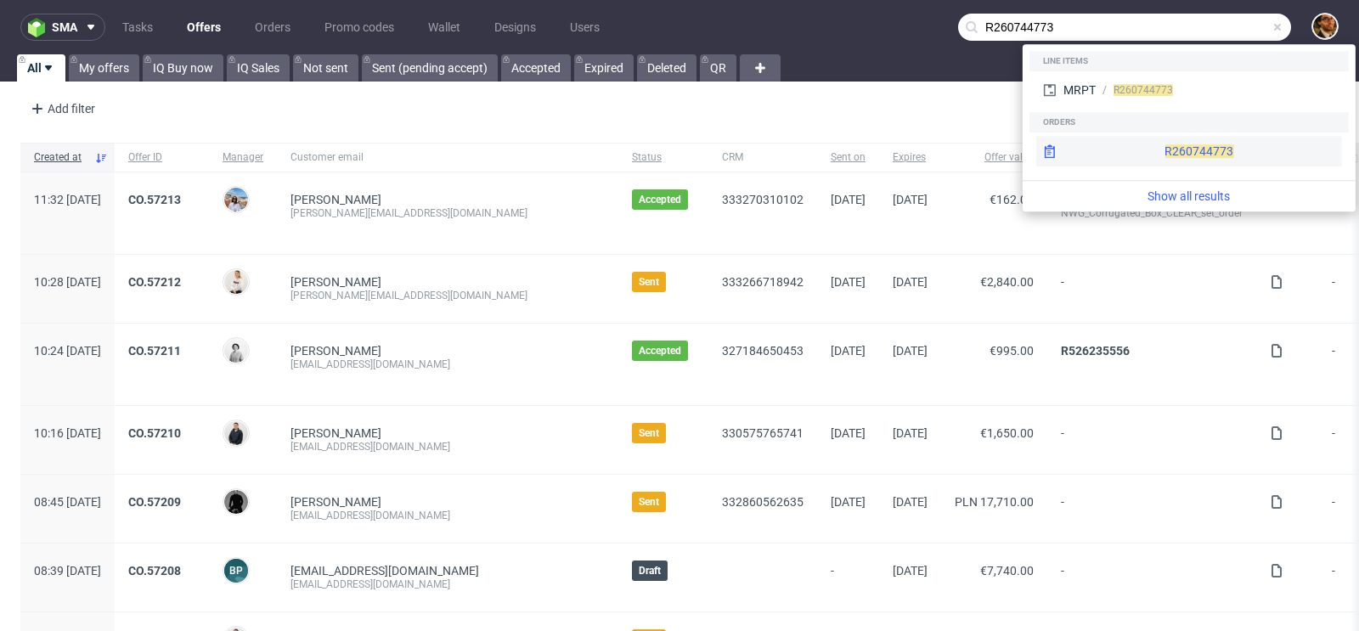
type input "R260744773"
click at [1170, 150] on div "R260744773" at bounding box center [1190, 151] width 306 height 31
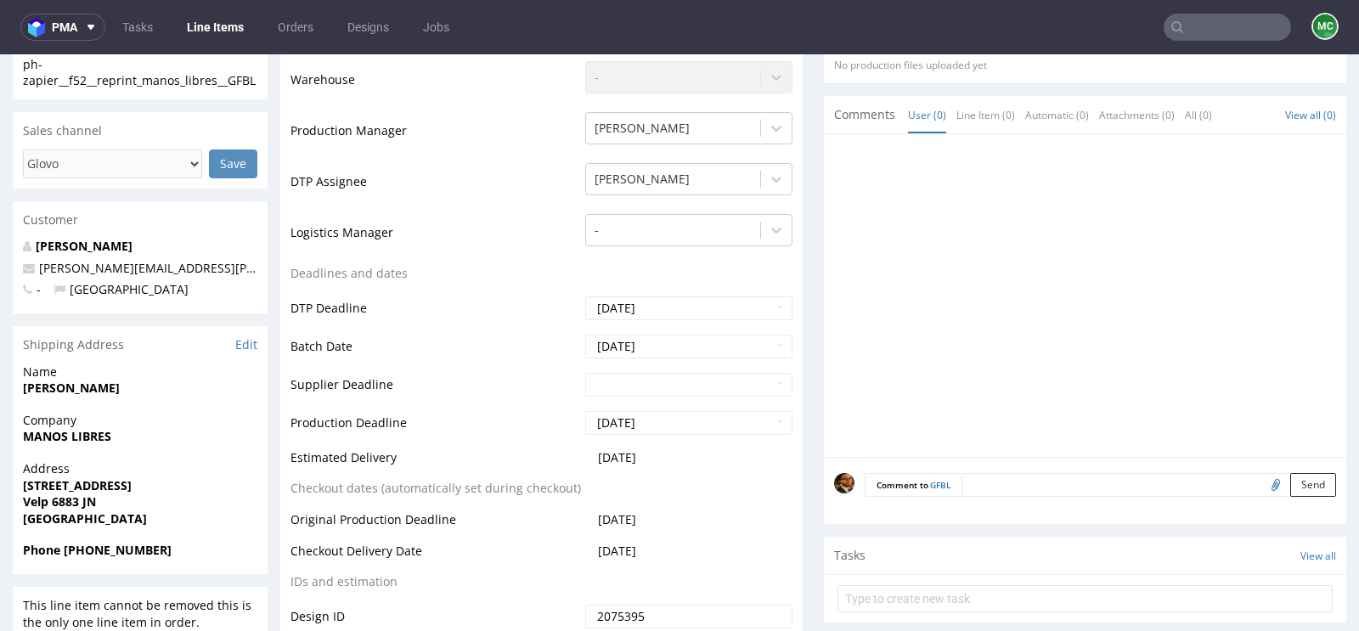
scroll to position [570, 0]
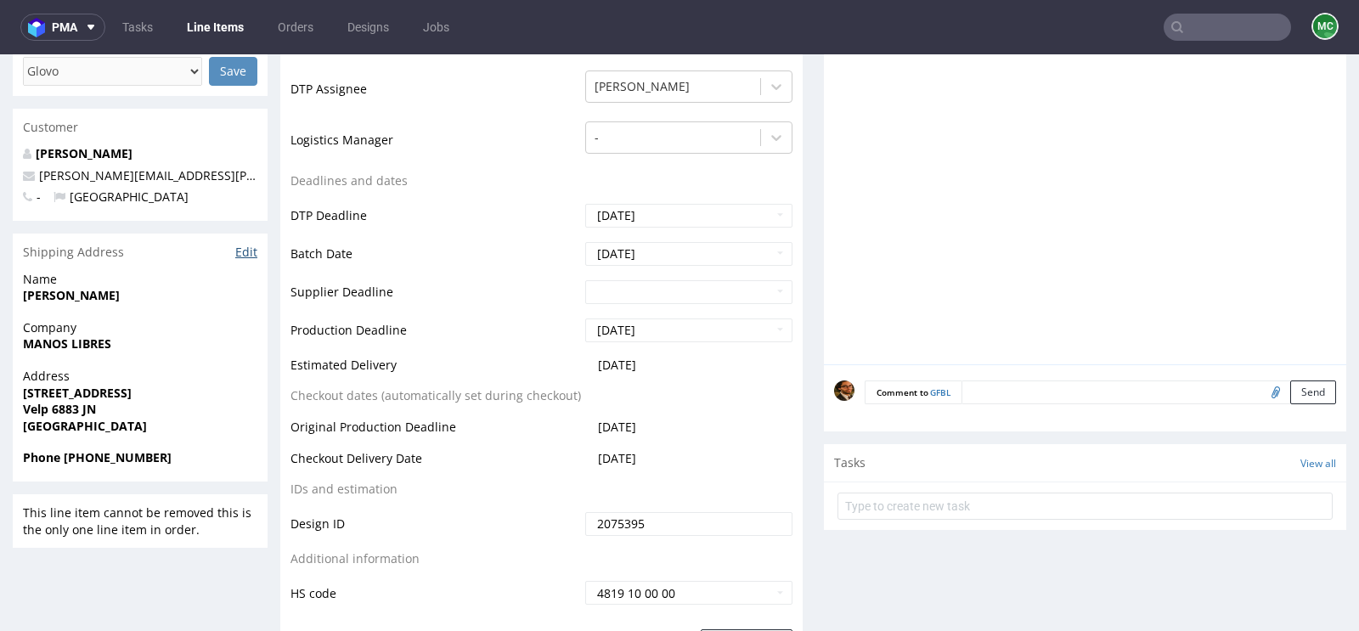
click at [251, 261] on link "Edit" at bounding box center [246, 252] width 22 height 17
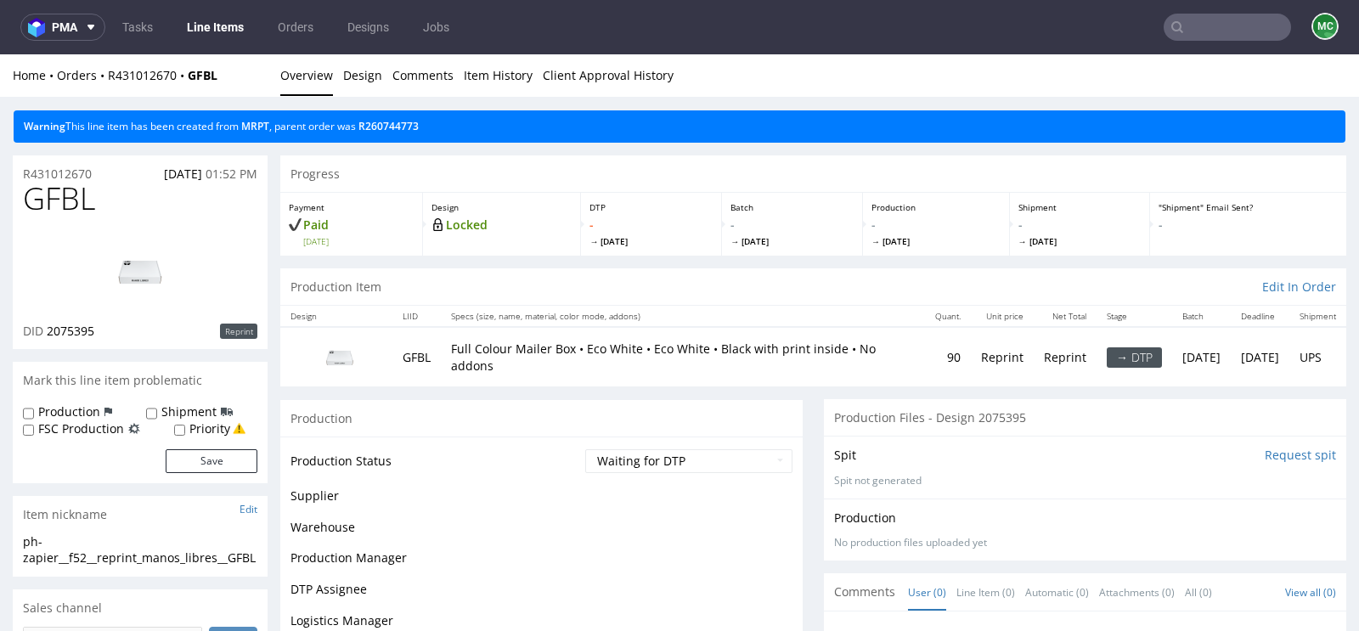
scroll to position [558, 0]
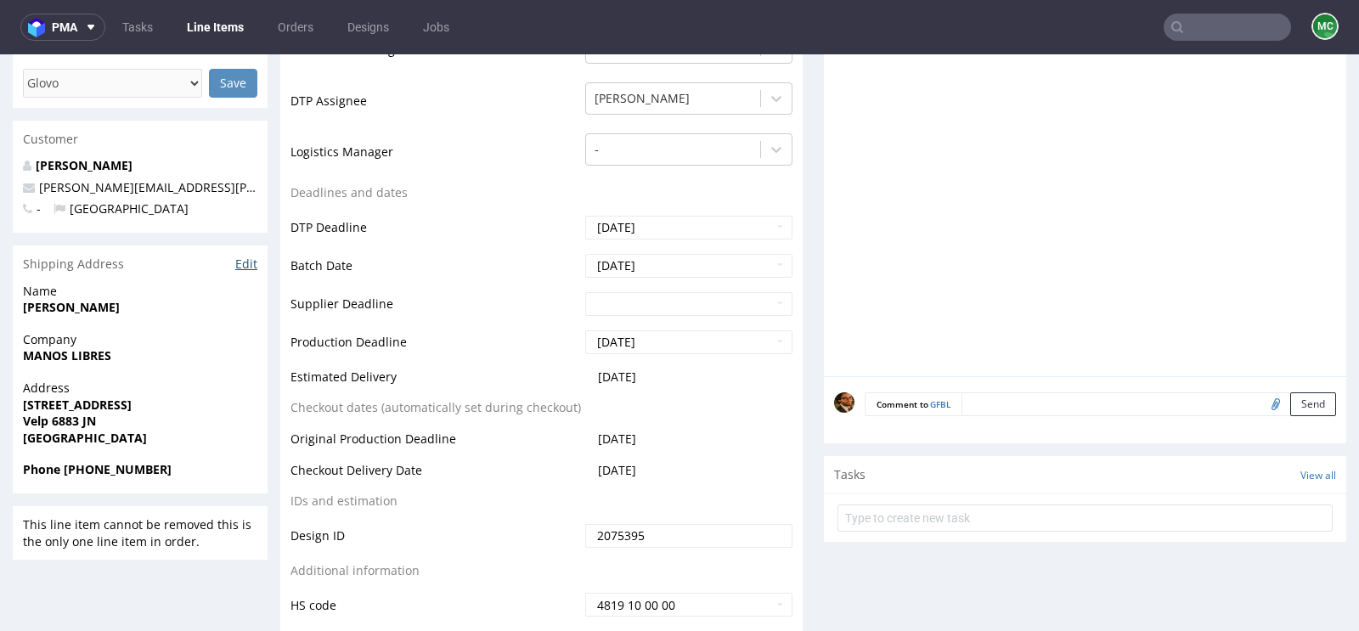
click at [242, 273] on link "Edit" at bounding box center [246, 264] width 22 height 17
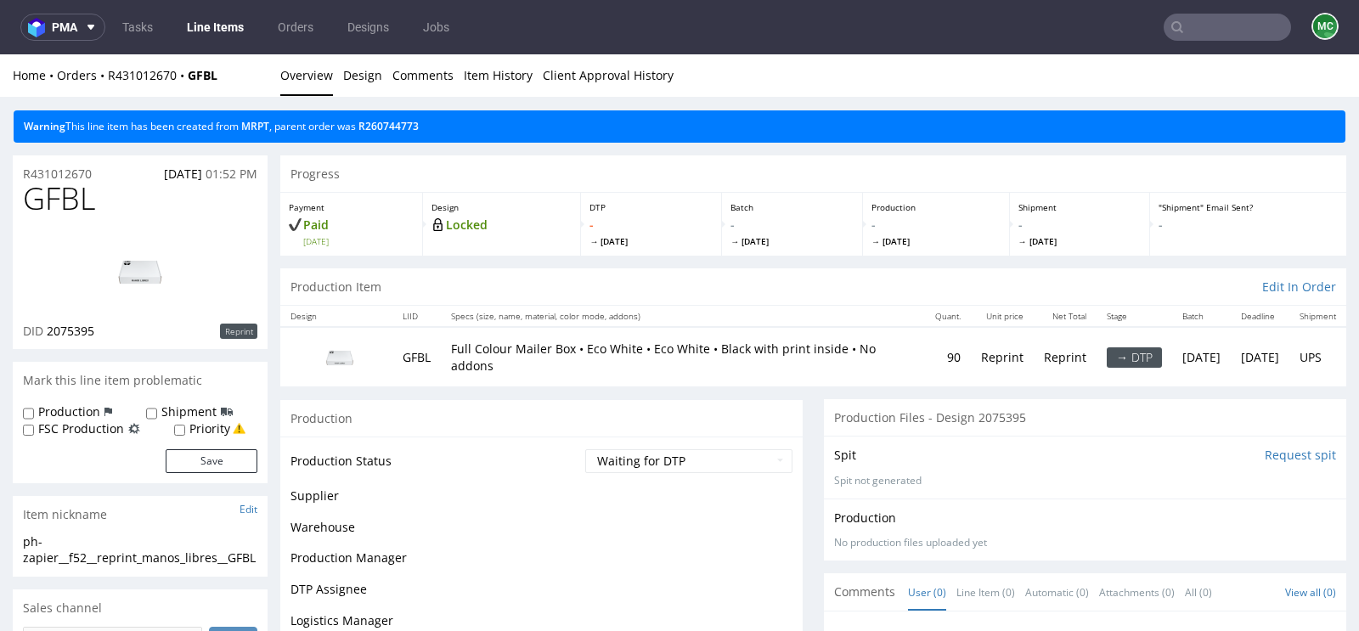
scroll to position [546, 0]
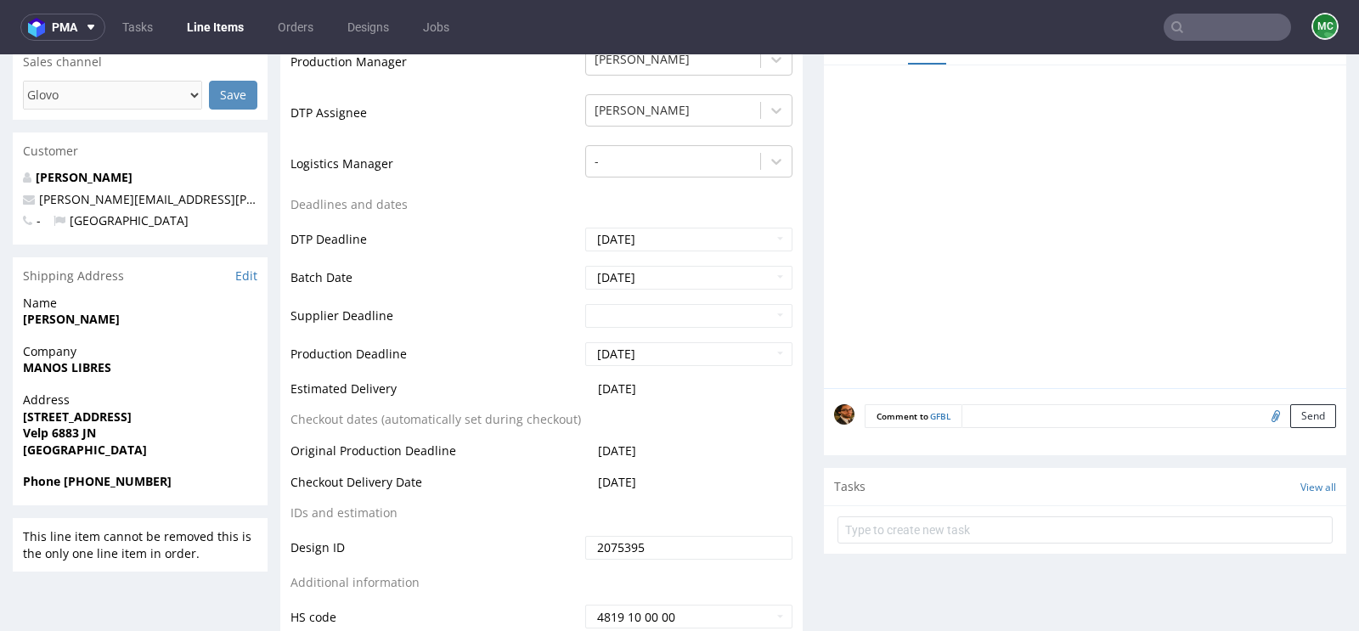
click at [1196, 35] on input "text" at bounding box center [1227, 27] width 127 height 27
paste input "R271276400"
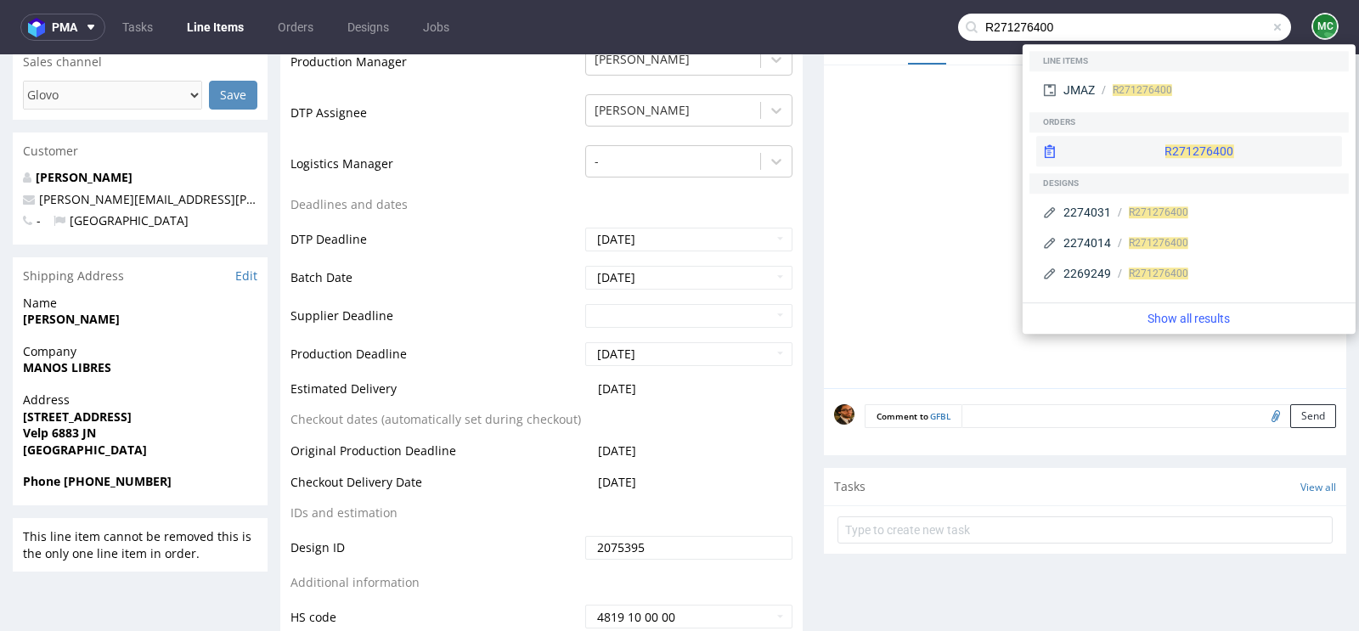
type input "R271276400"
click at [1158, 154] on div "R271276400" at bounding box center [1190, 151] width 306 height 31
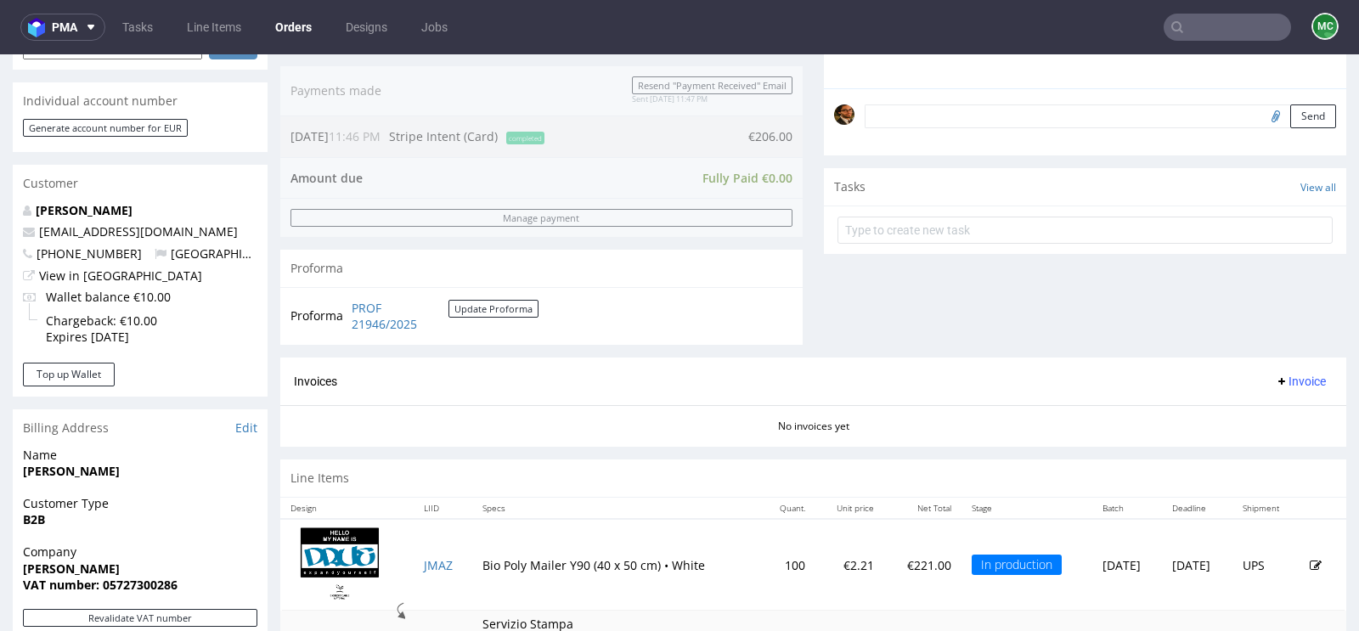
scroll to position [603, 0]
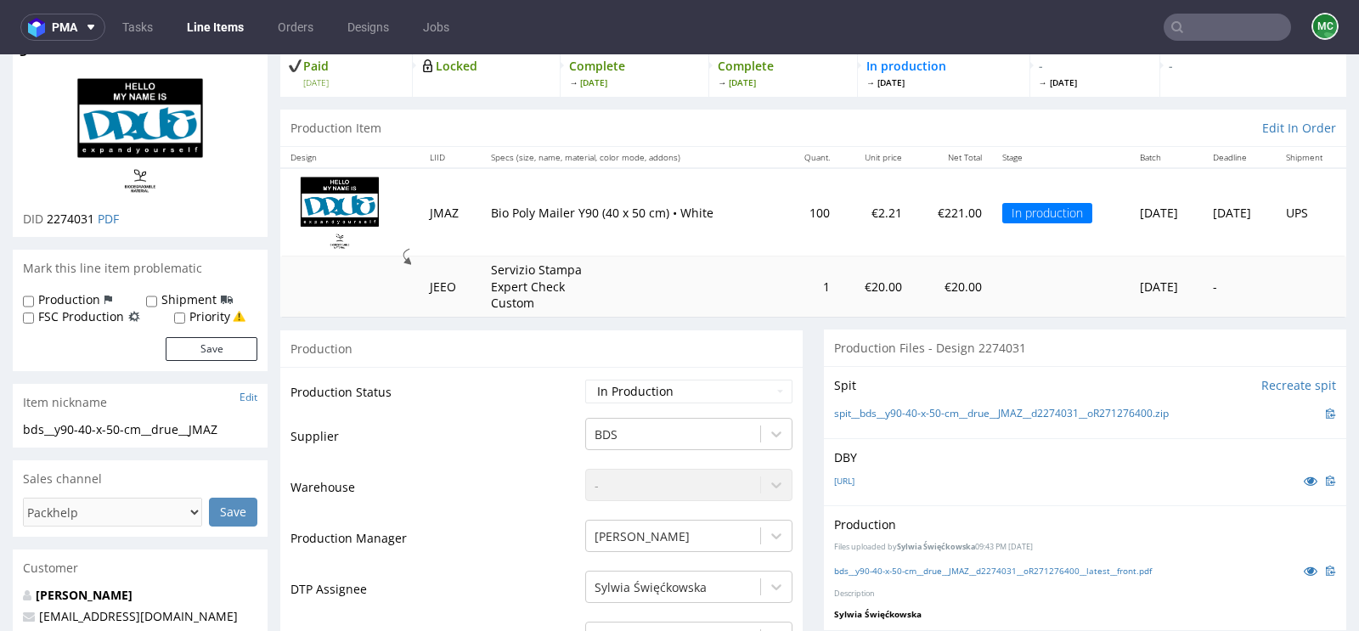
scroll to position [115, 0]
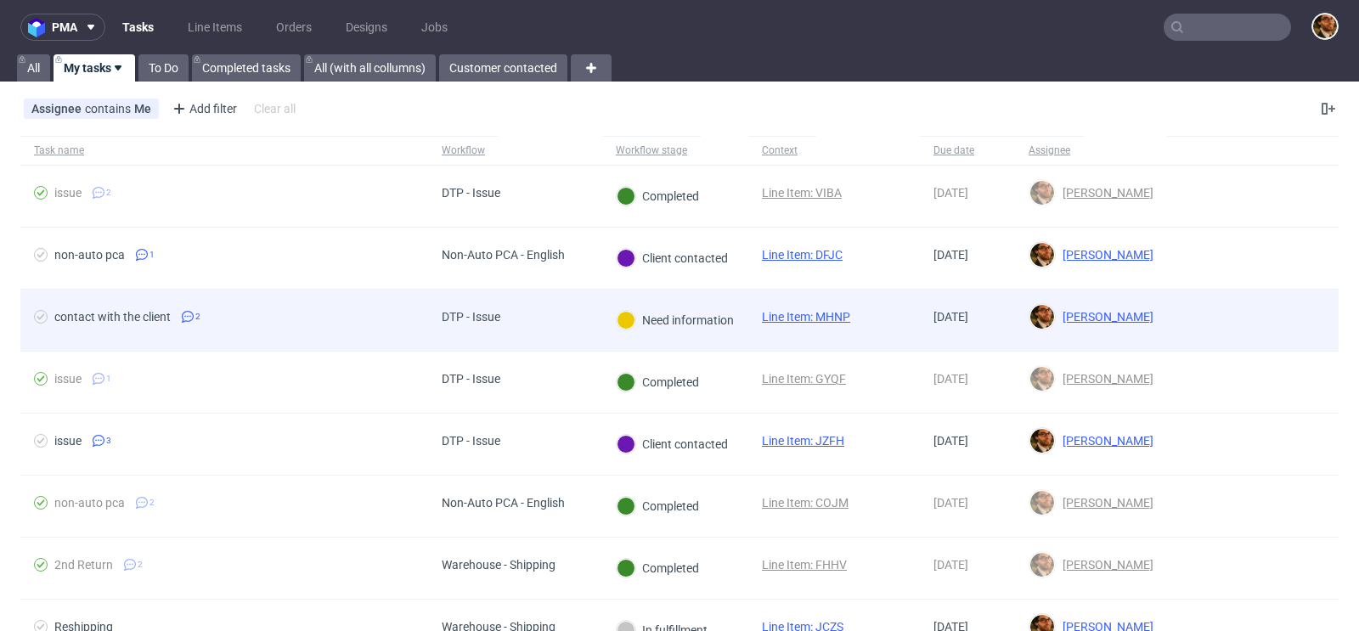
click at [1185, 305] on div at bounding box center [1253, 320] width 172 height 61
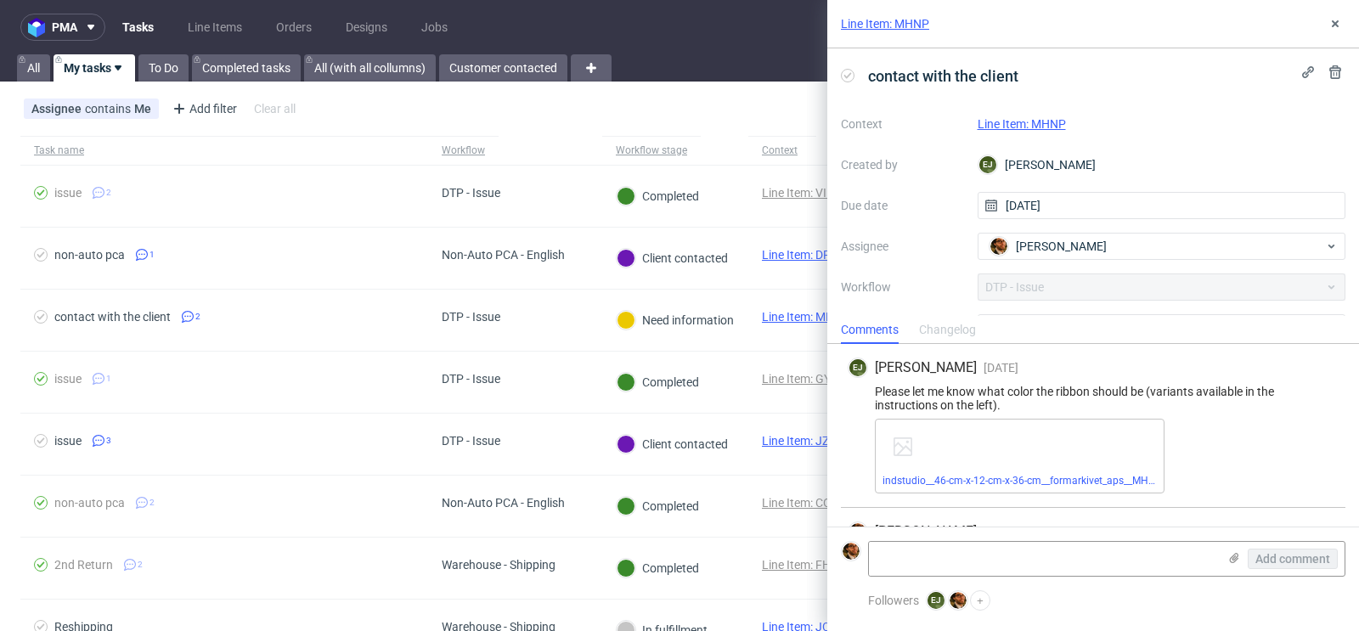
scroll to position [66, 0]
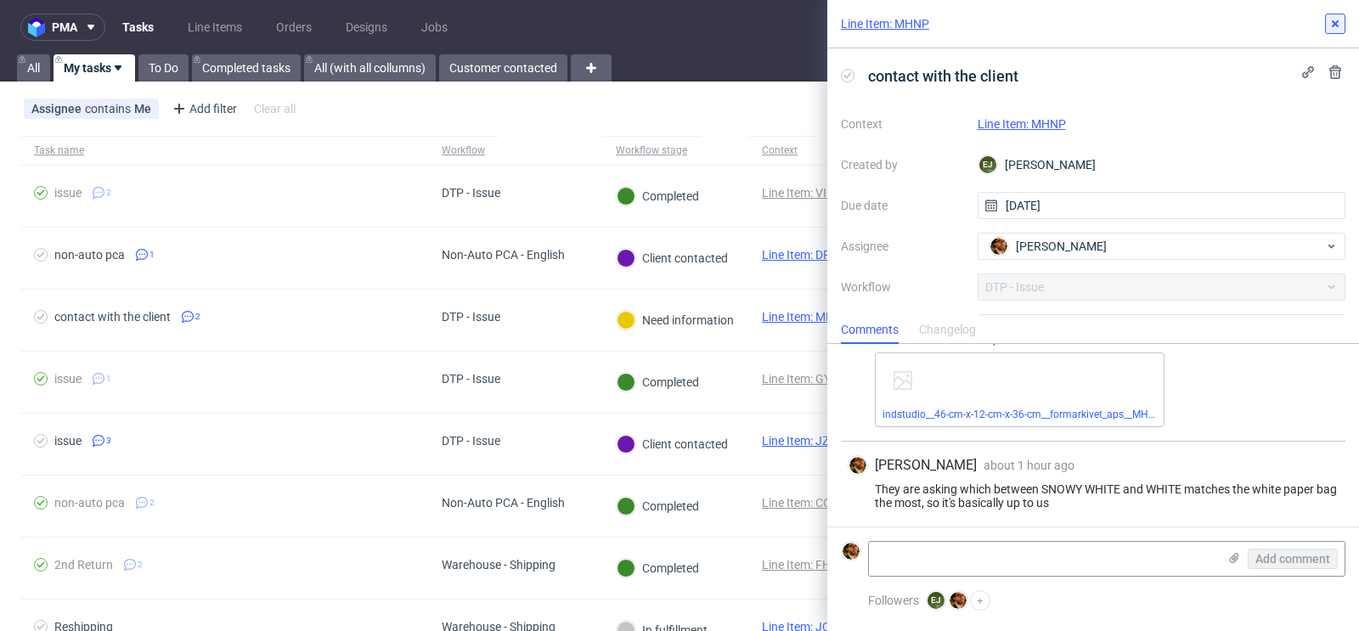
click at [1336, 23] on use at bounding box center [1335, 23] width 7 height 7
